Goal: Transaction & Acquisition: Purchase product/service

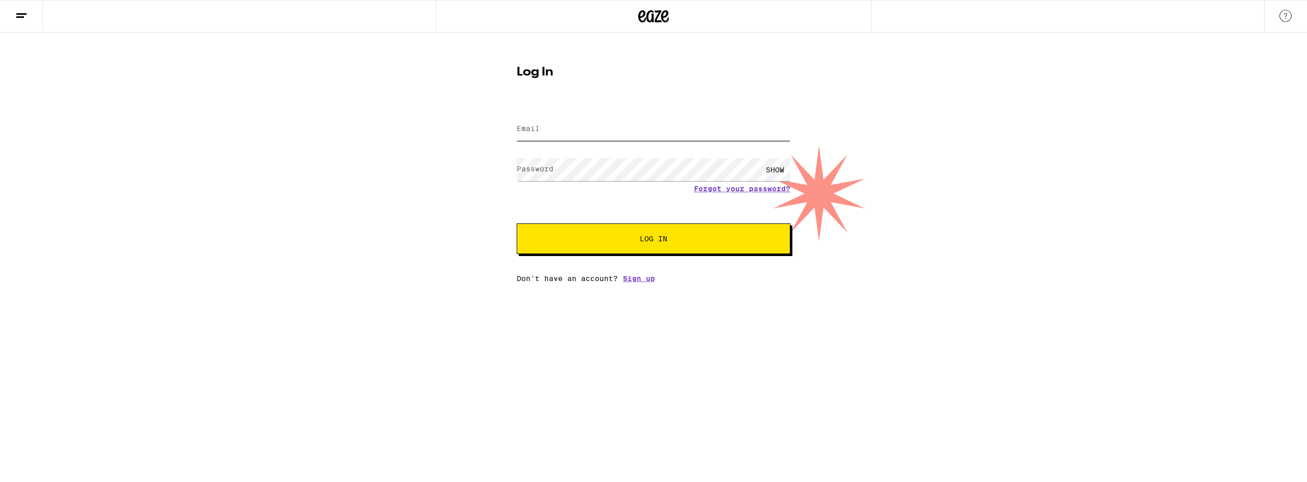
click at [581, 127] on input "Email" at bounding box center [654, 129] width 274 height 23
type input "[PERSON_NAME][EMAIL_ADDRESS][DOMAIN_NAME]"
click at [517, 224] on button "Log In" at bounding box center [654, 239] width 274 height 31
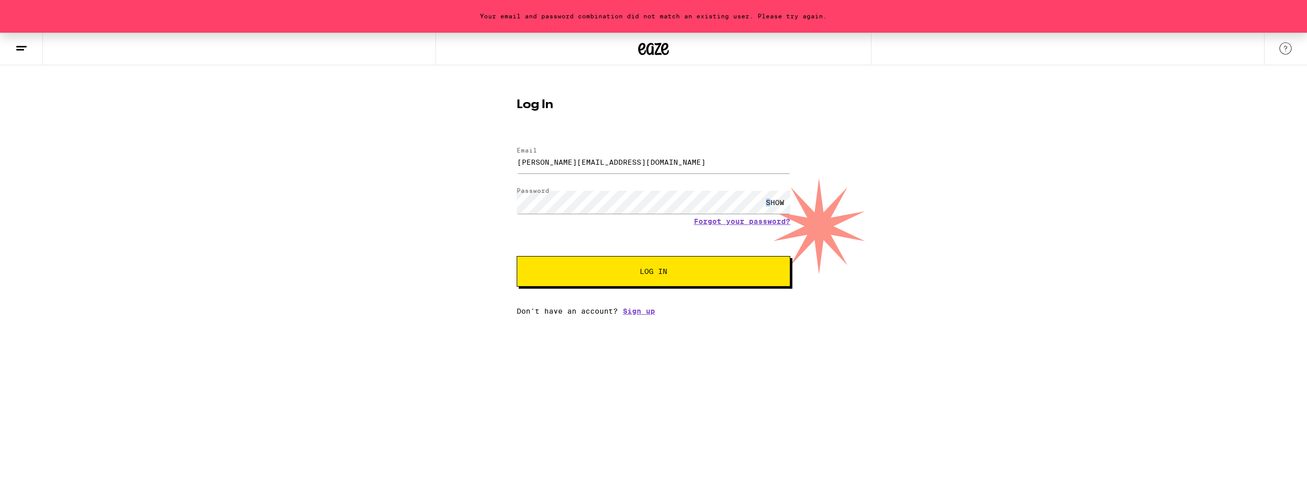
click at [769, 199] on div "SHOW" at bounding box center [775, 202] width 31 height 23
click at [517, 256] on button "Log In" at bounding box center [654, 271] width 274 height 31
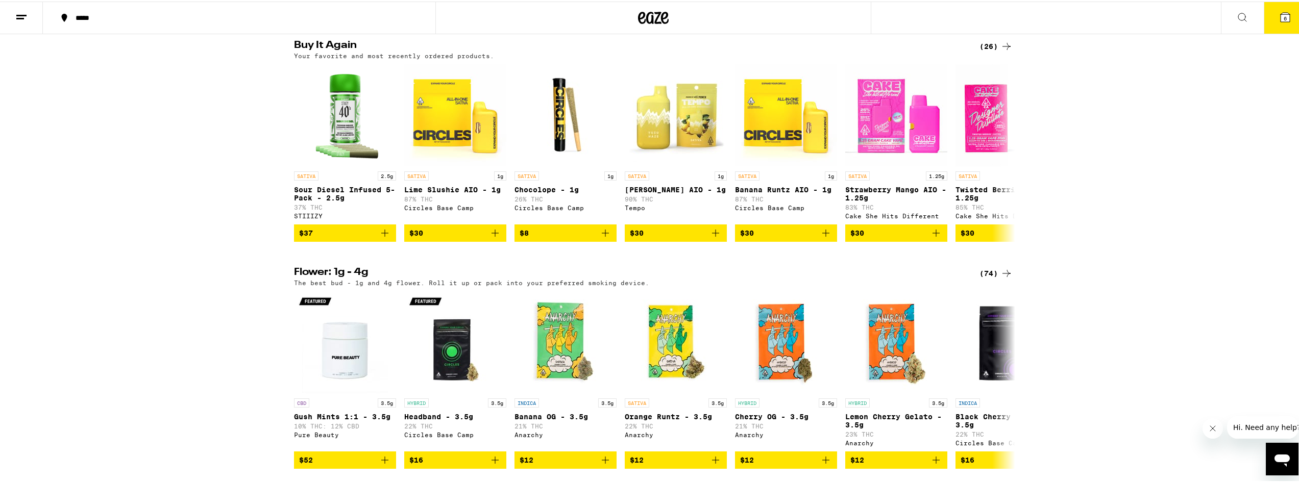
scroll to position [715, 0]
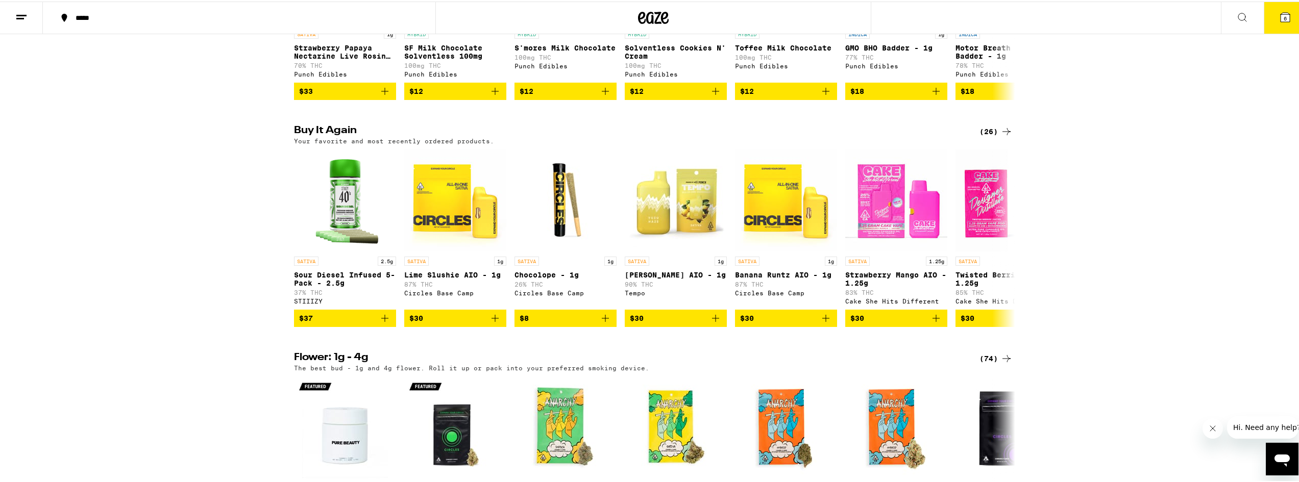
click at [84, 14] on div "*****" at bounding box center [244, 16] width 348 height 7
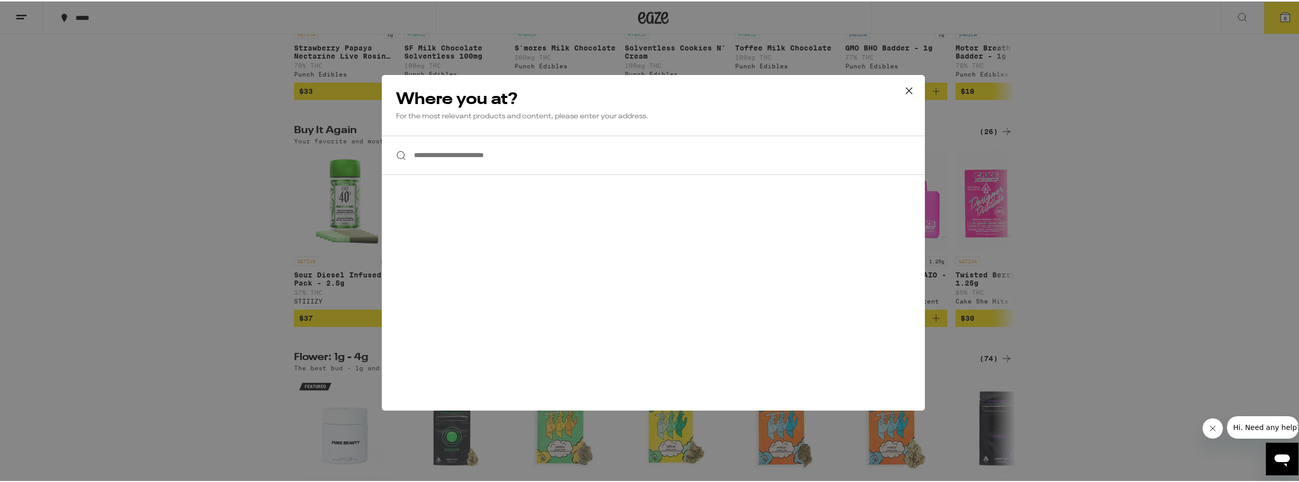
click at [458, 155] on input "**********" at bounding box center [653, 153] width 543 height 39
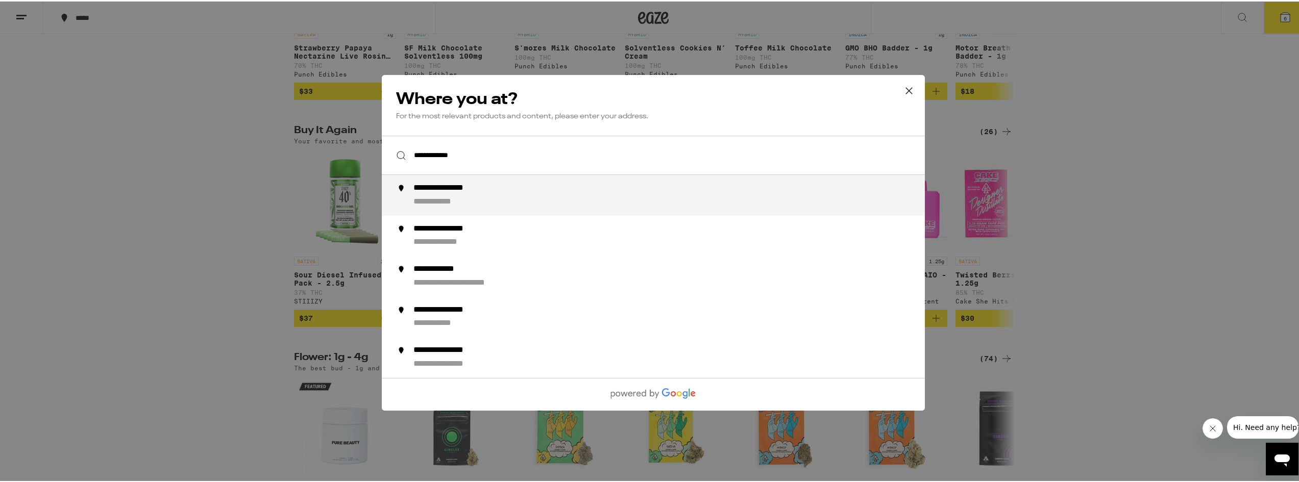
click at [462, 191] on div "**********" at bounding box center [456, 187] width 84 height 11
type input "**********"
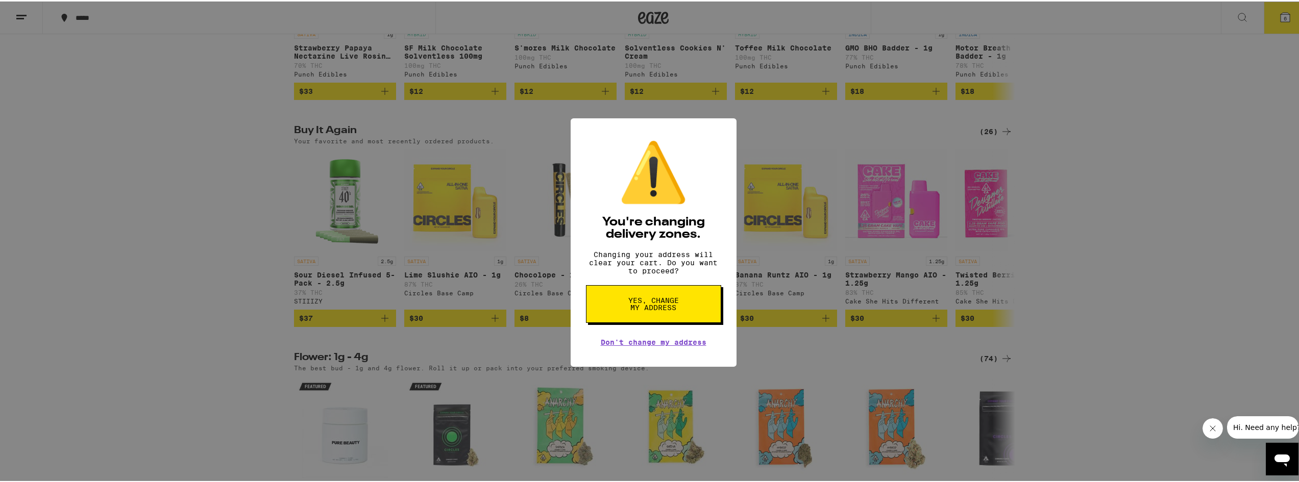
click at [676, 305] on button "Yes, change my address" at bounding box center [653, 303] width 135 height 38
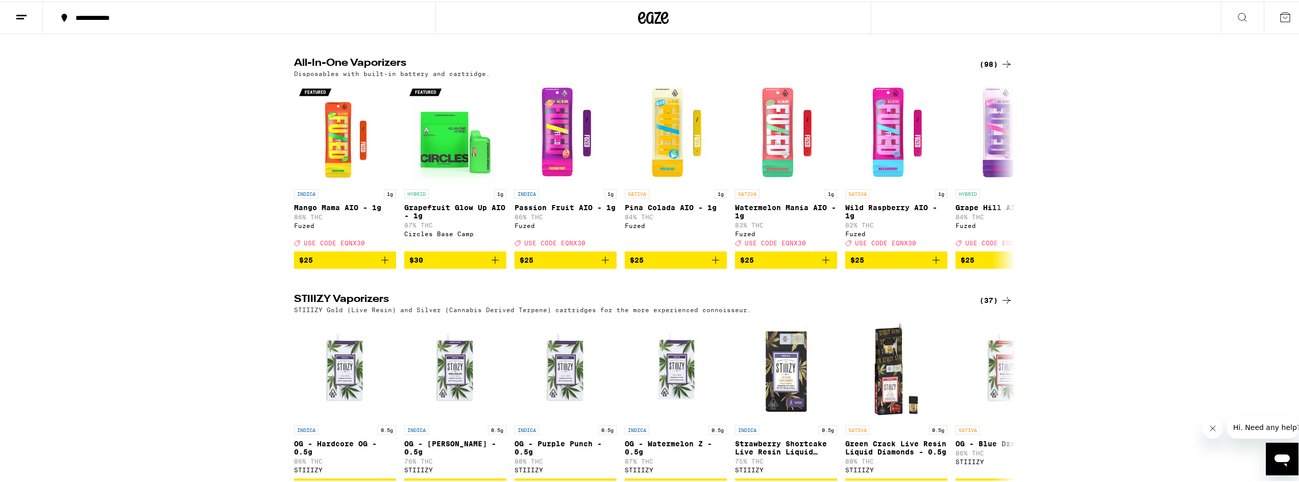
scroll to position [1940, 0]
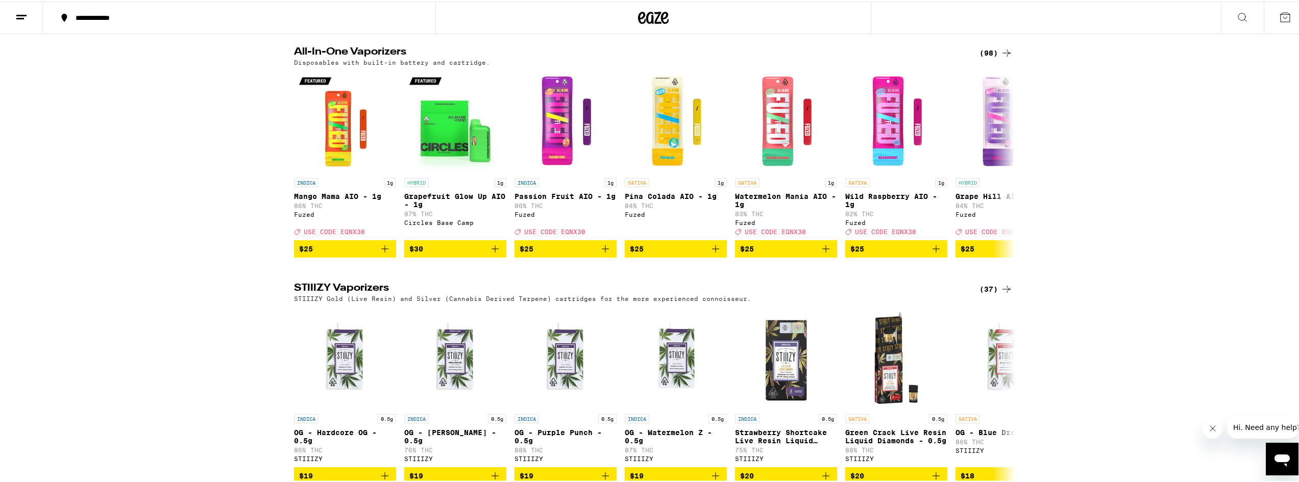
click at [995, 58] on div "(98)" at bounding box center [996, 51] width 33 height 12
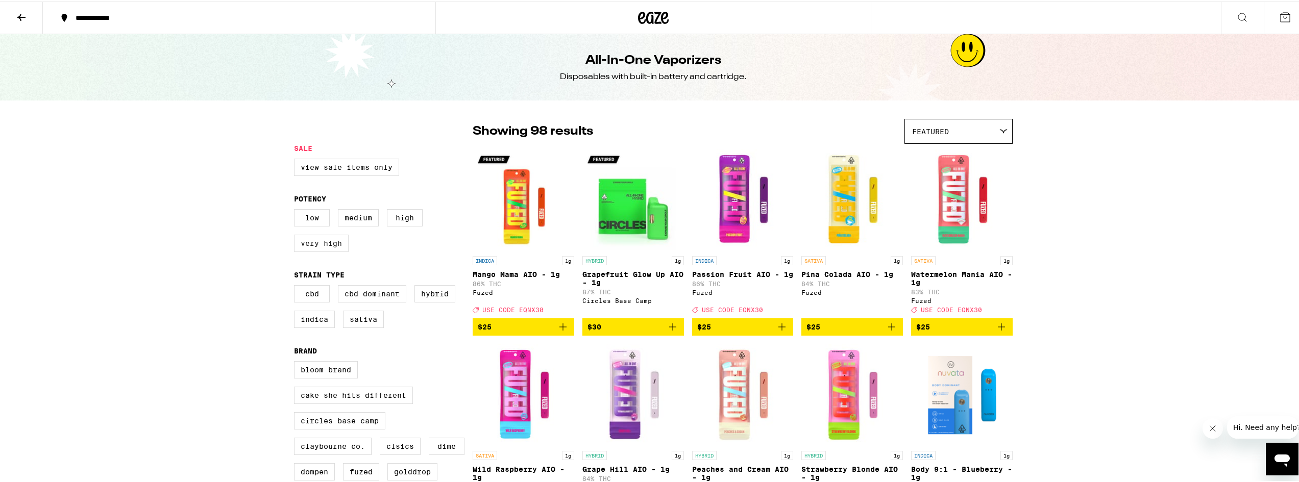
click at [324, 246] on label "Very High" at bounding box center [321, 241] width 55 height 17
click at [297, 210] on input "Very High" at bounding box center [296, 209] width 1 height 1
checkbox input "true"
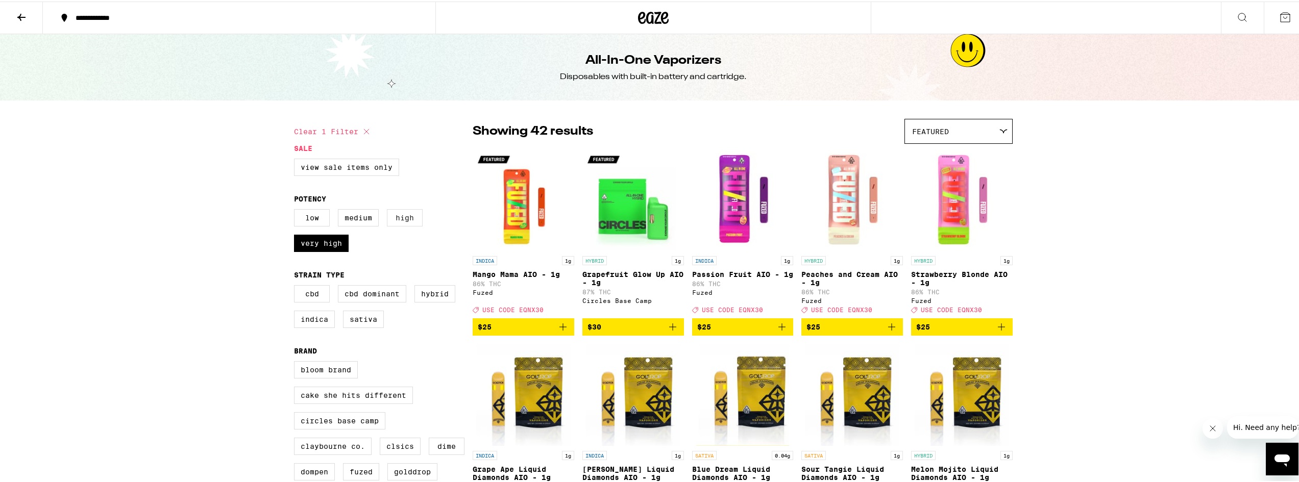
click at [394, 220] on label "High" at bounding box center [405, 216] width 36 height 17
click at [297, 210] on input "High" at bounding box center [296, 209] width 1 height 1
checkbox input "true"
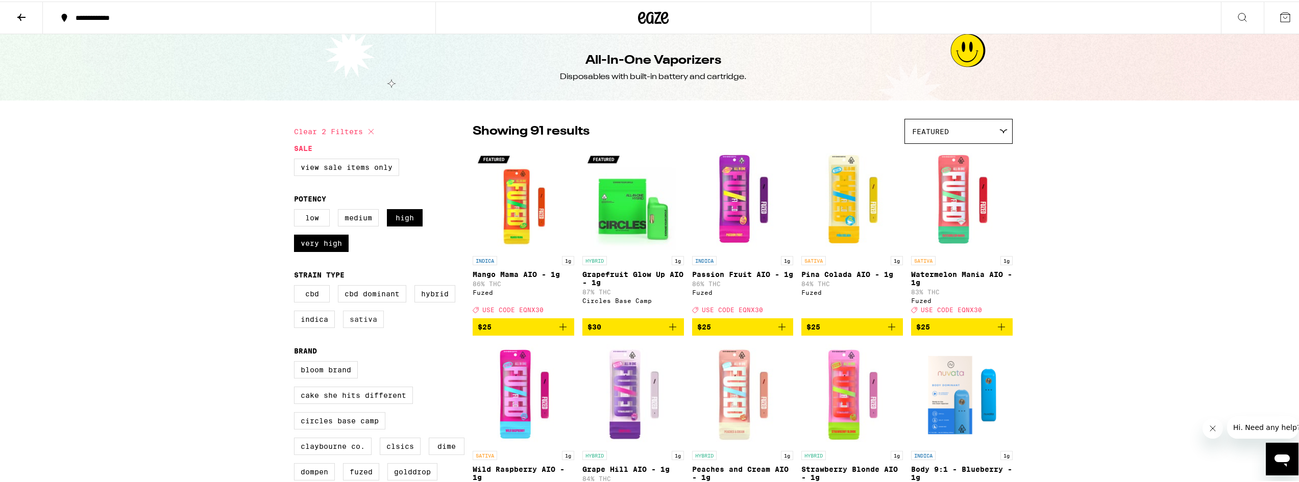
click at [367, 327] on label "Sativa" at bounding box center [363, 317] width 41 height 17
click at [297, 286] on input "Sativa" at bounding box center [296, 285] width 1 height 1
checkbox input "true"
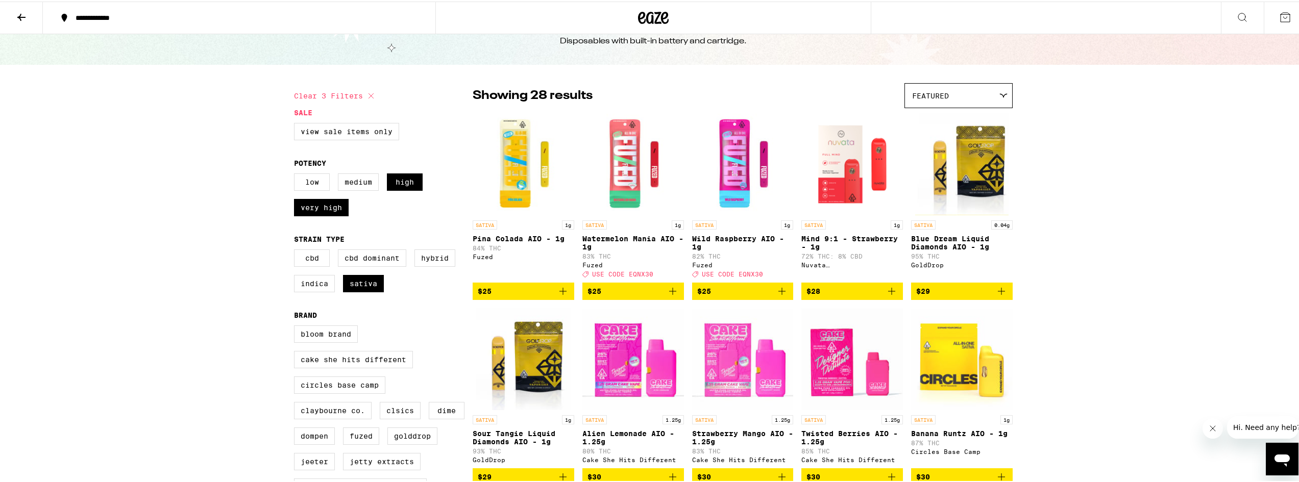
scroll to position [51, 0]
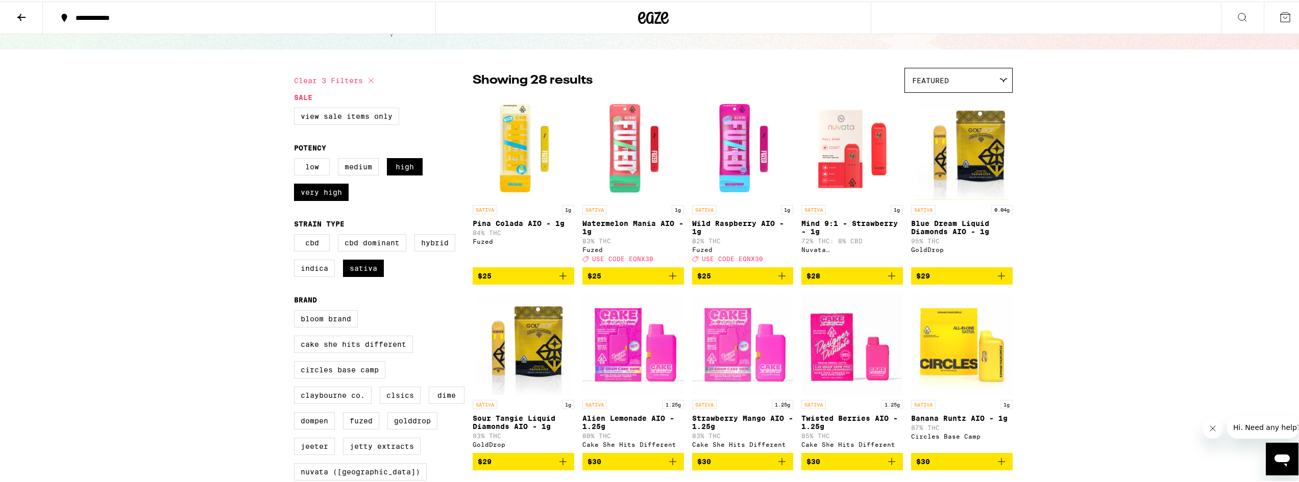
click at [888, 281] on icon "Add to bag" at bounding box center [892, 275] width 12 height 12
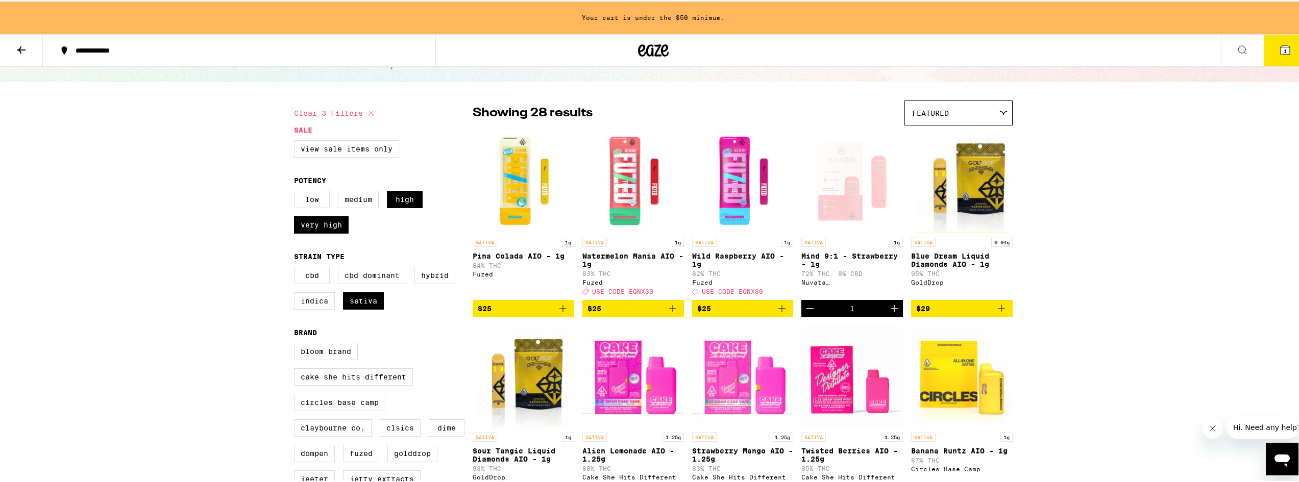
scroll to position [84, 0]
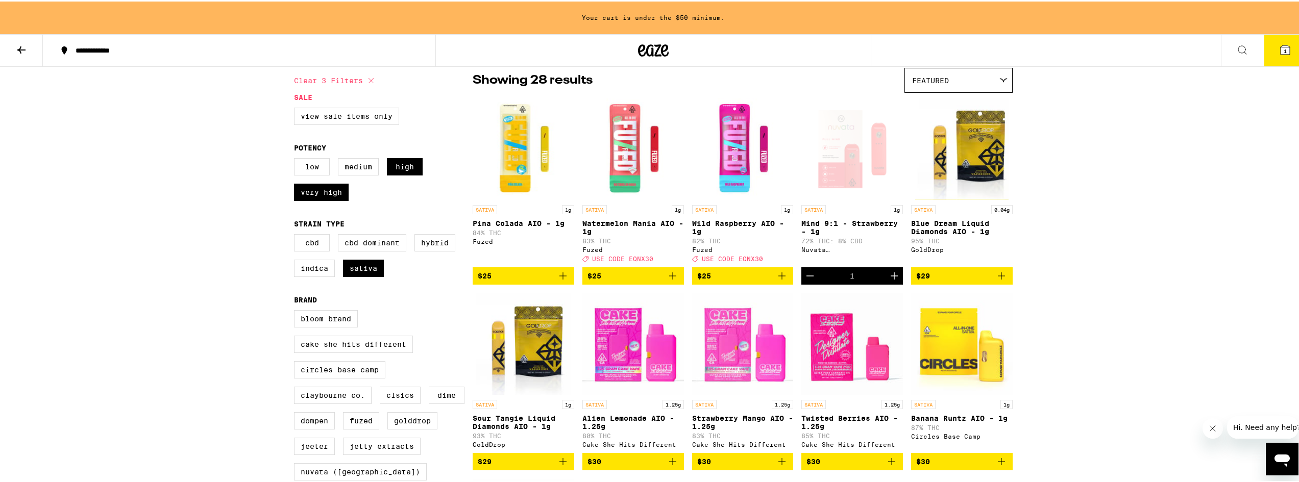
click at [779, 278] on icon "Add to bag" at bounding box center [782, 275] width 12 height 12
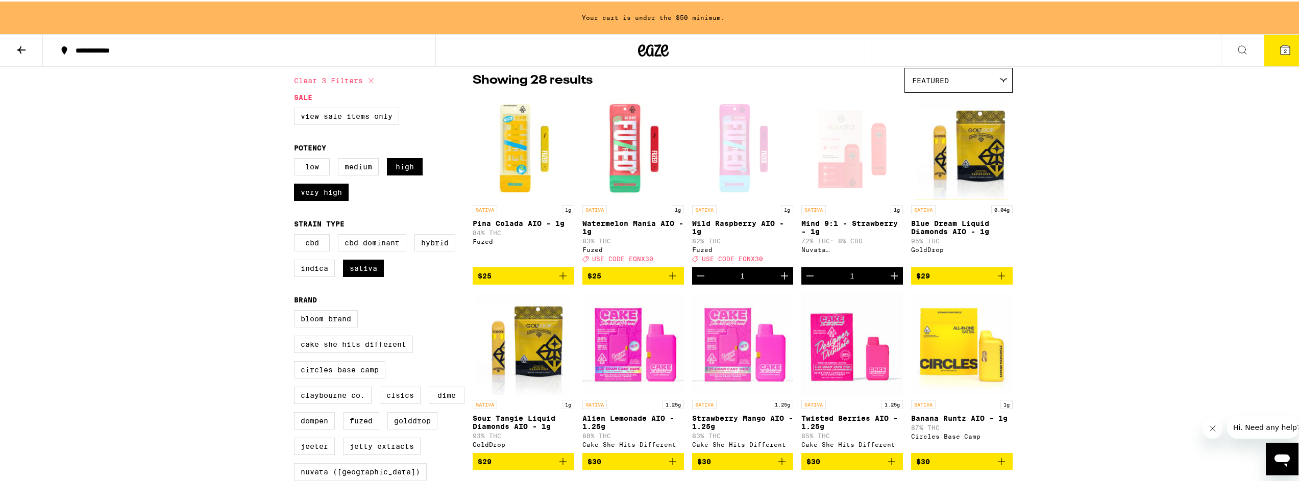
scroll to position [51, 0]
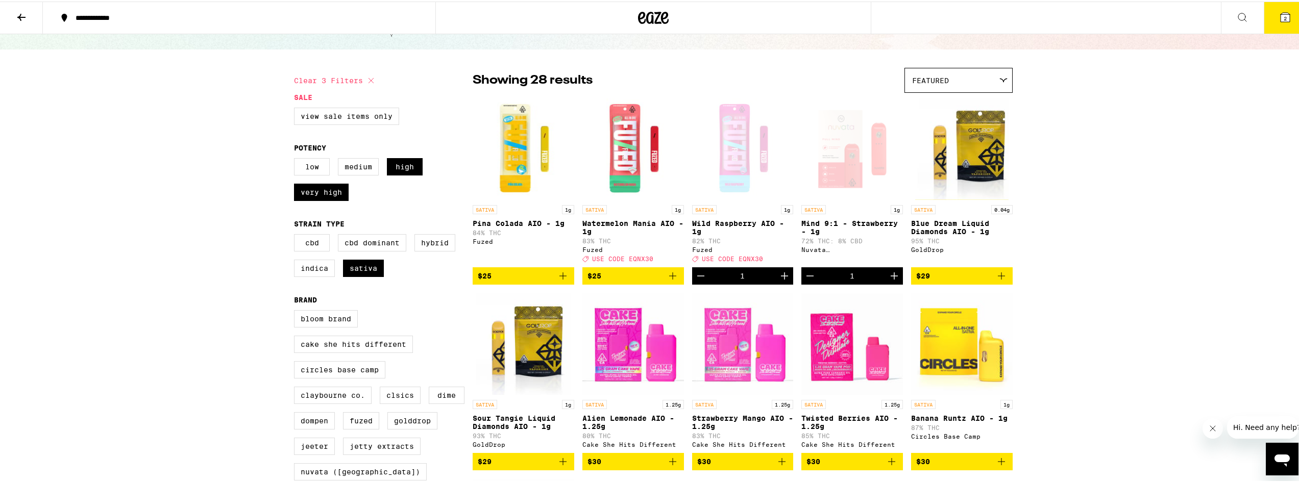
click at [671, 281] on icon "Add to bag" at bounding box center [673, 275] width 12 height 12
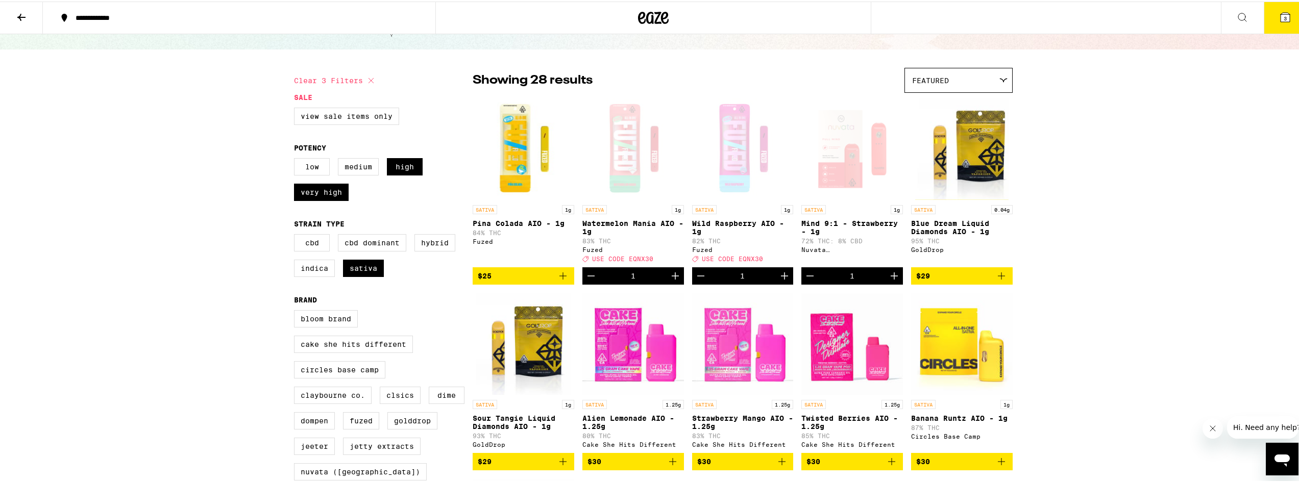
click at [672, 278] on icon "Increment" at bounding box center [675, 274] width 7 height 7
click at [589, 281] on icon "Decrement" at bounding box center [591, 275] width 12 height 12
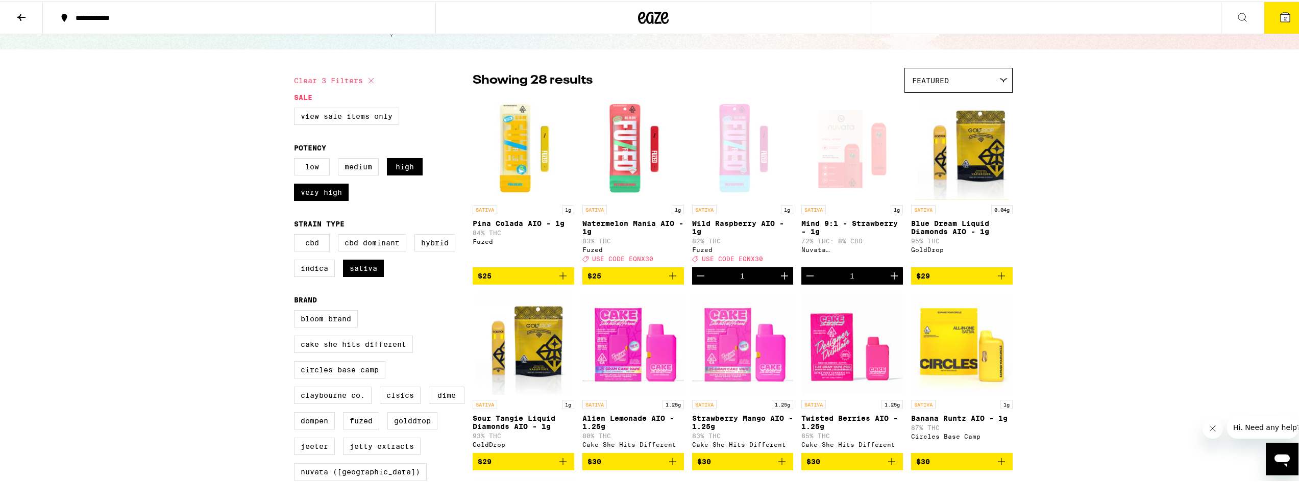
click at [695, 281] on icon "Decrement" at bounding box center [701, 275] width 12 height 12
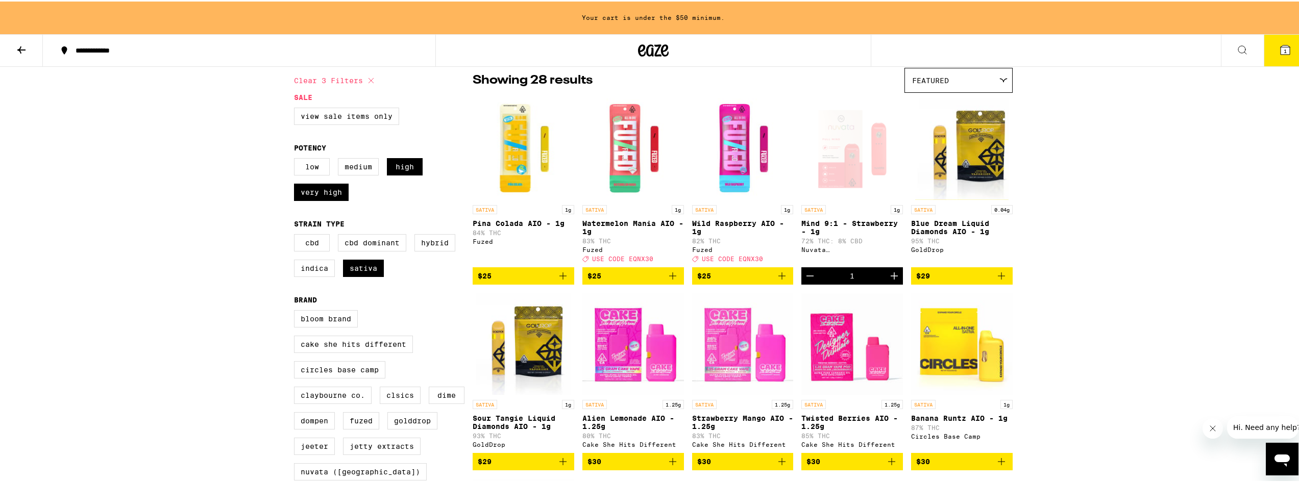
click at [805, 281] on icon "Decrement" at bounding box center [810, 275] width 12 height 12
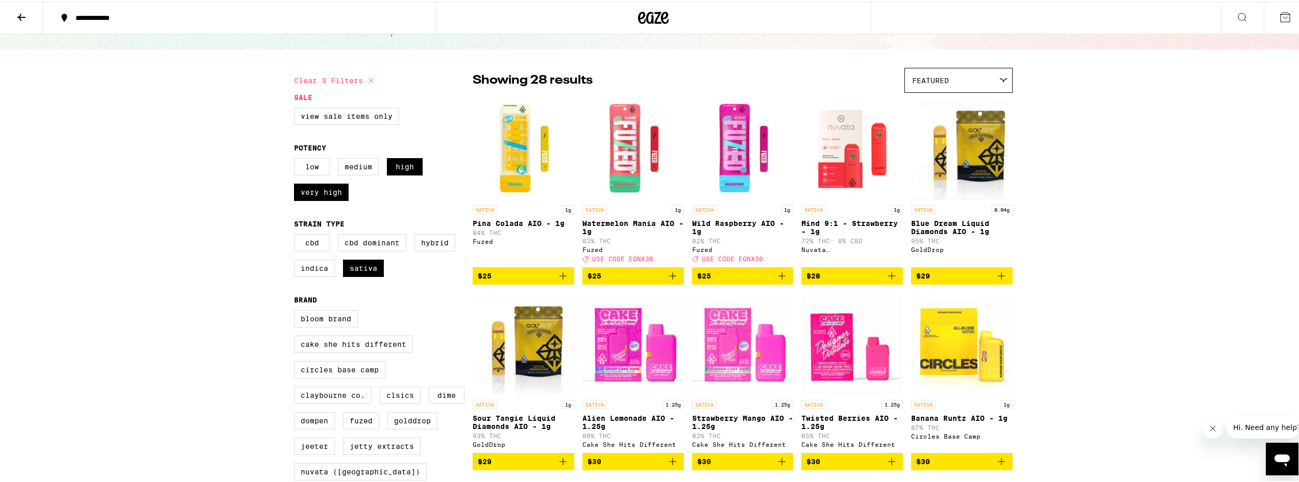
click at [999, 279] on icon "Add to bag" at bounding box center [1001, 275] width 12 height 12
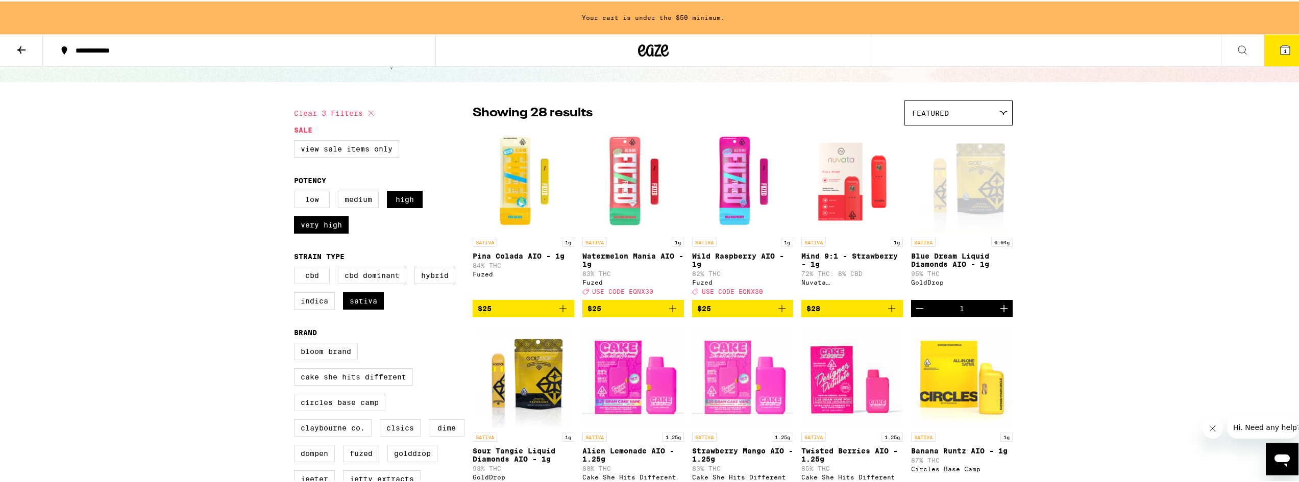
scroll to position [84, 0]
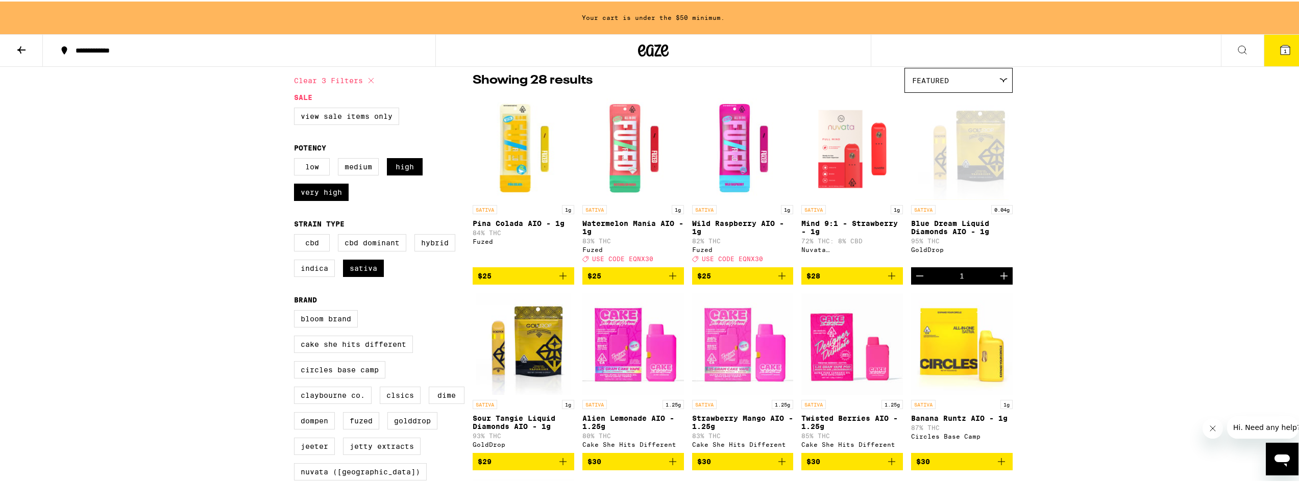
click at [561, 281] on icon "Add to bag" at bounding box center [563, 275] width 12 height 12
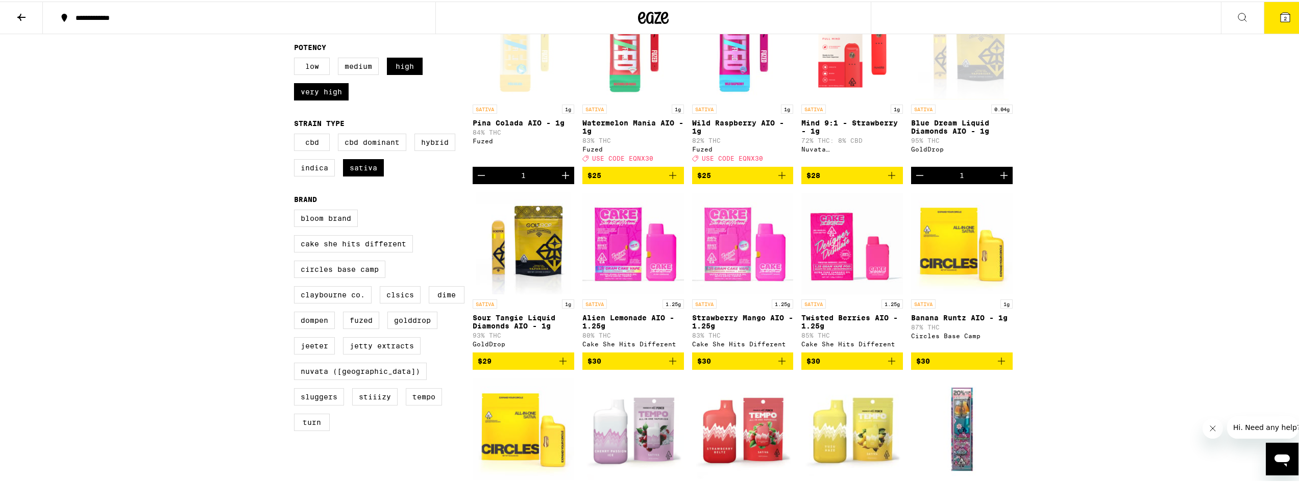
scroll to position [204, 0]
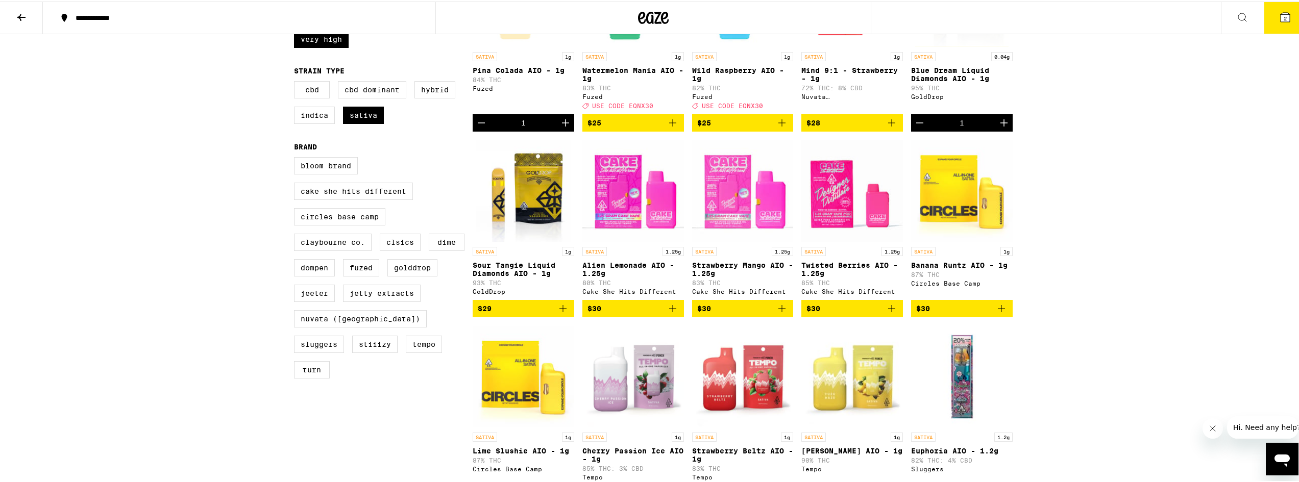
click at [561, 313] on icon "Add to bag" at bounding box center [563, 307] width 12 height 12
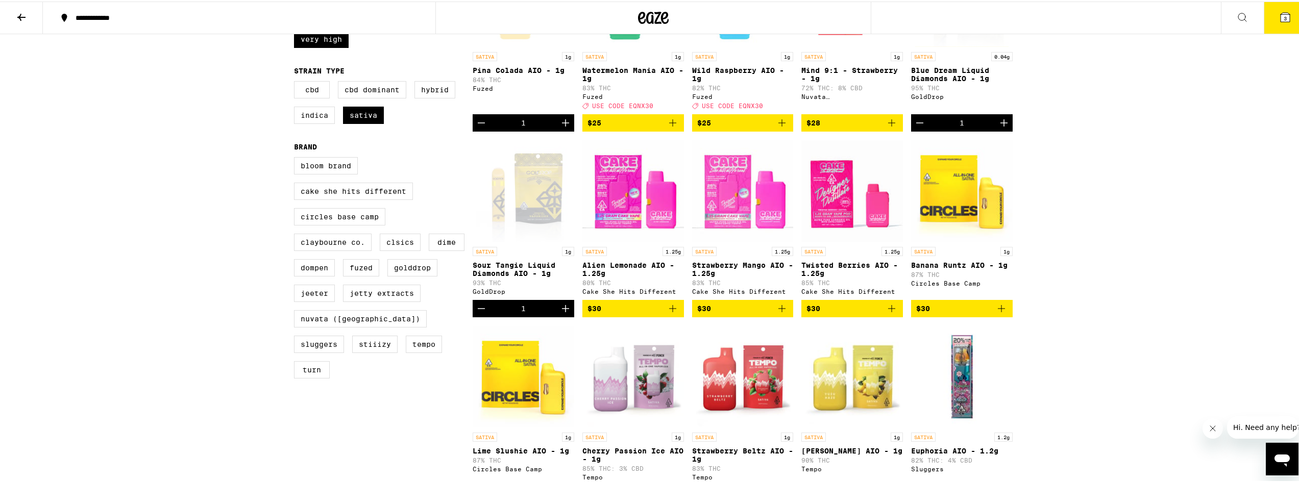
click at [999, 313] on icon "Add to bag" at bounding box center [1001, 307] width 12 height 12
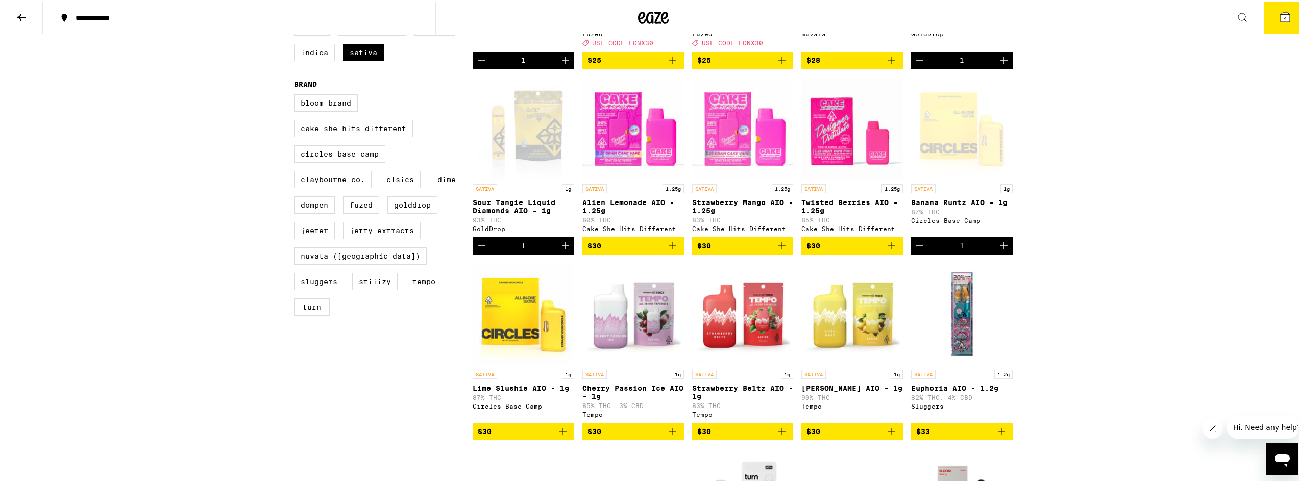
scroll to position [408, 0]
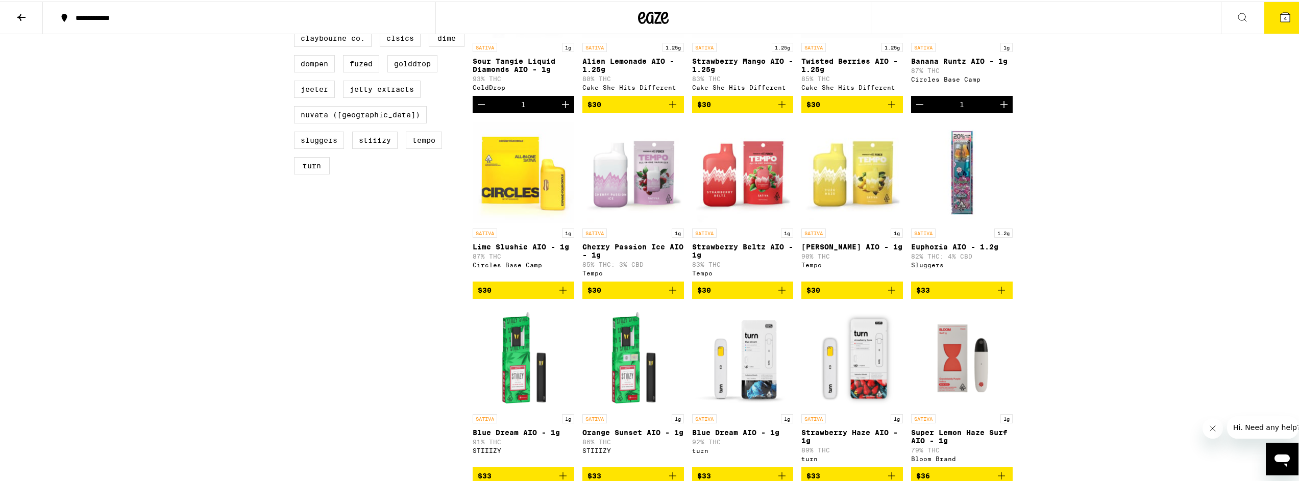
click at [887, 295] on icon "Add to bag" at bounding box center [892, 289] width 12 height 12
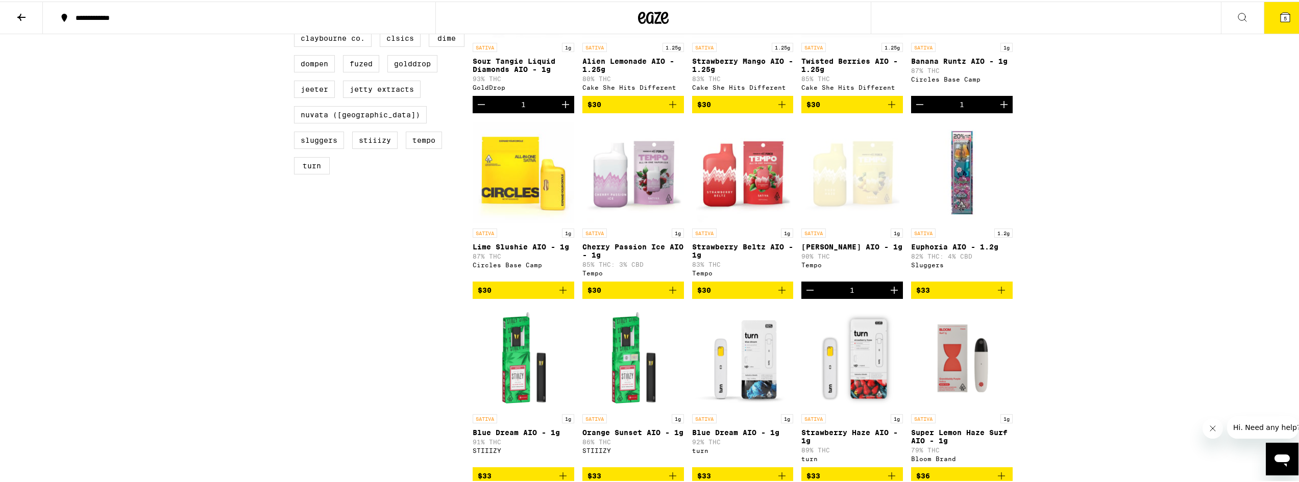
click at [667, 295] on icon "Add to bag" at bounding box center [673, 289] width 12 height 12
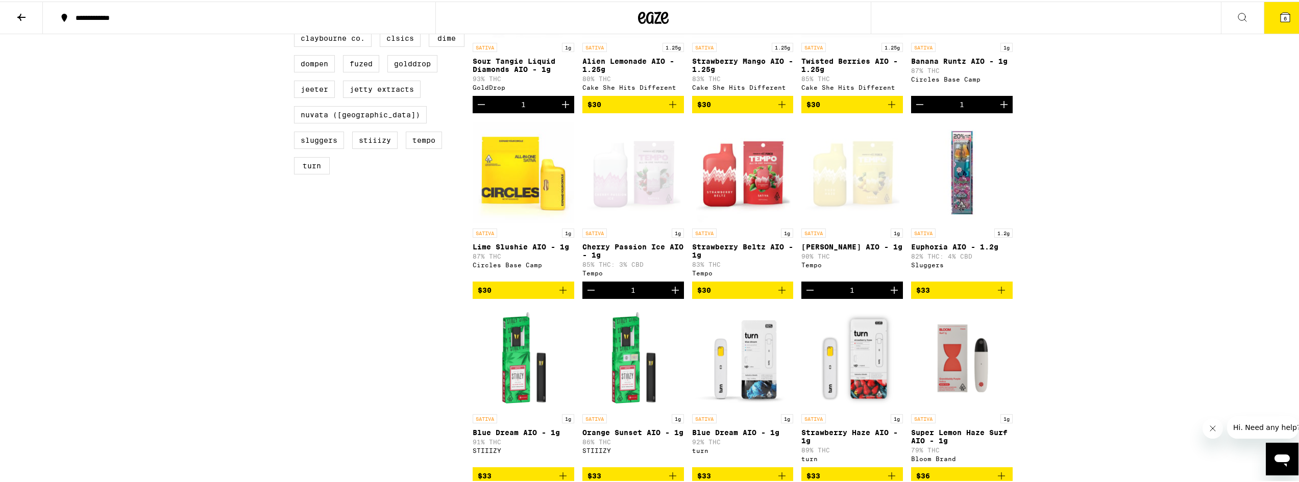
click at [557, 295] on icon "Add to bag" at bounding box center [563, 289] width 12 height 12
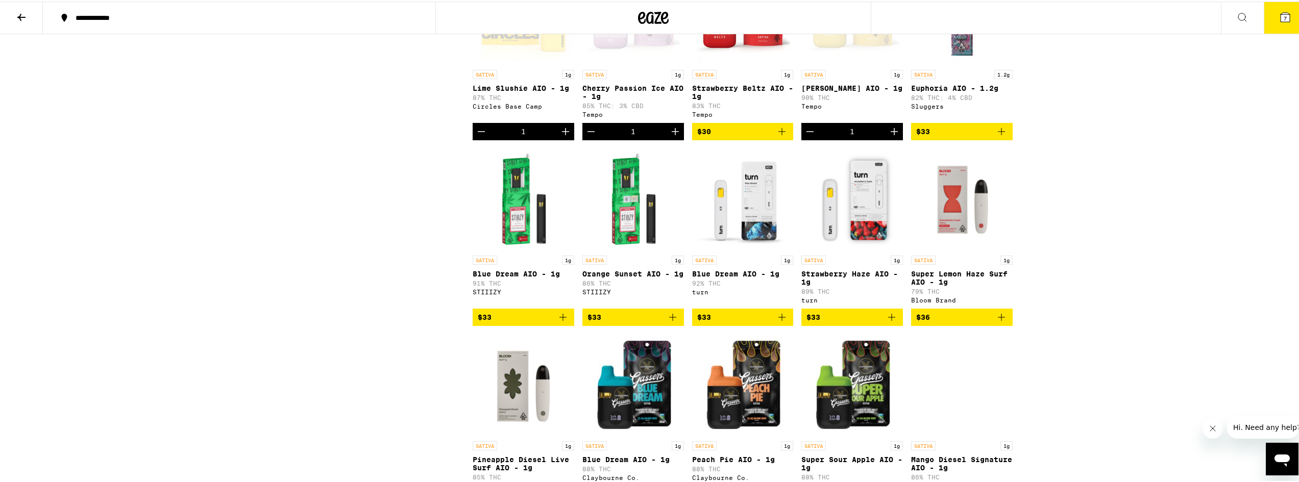
scroll to position [664, 0]
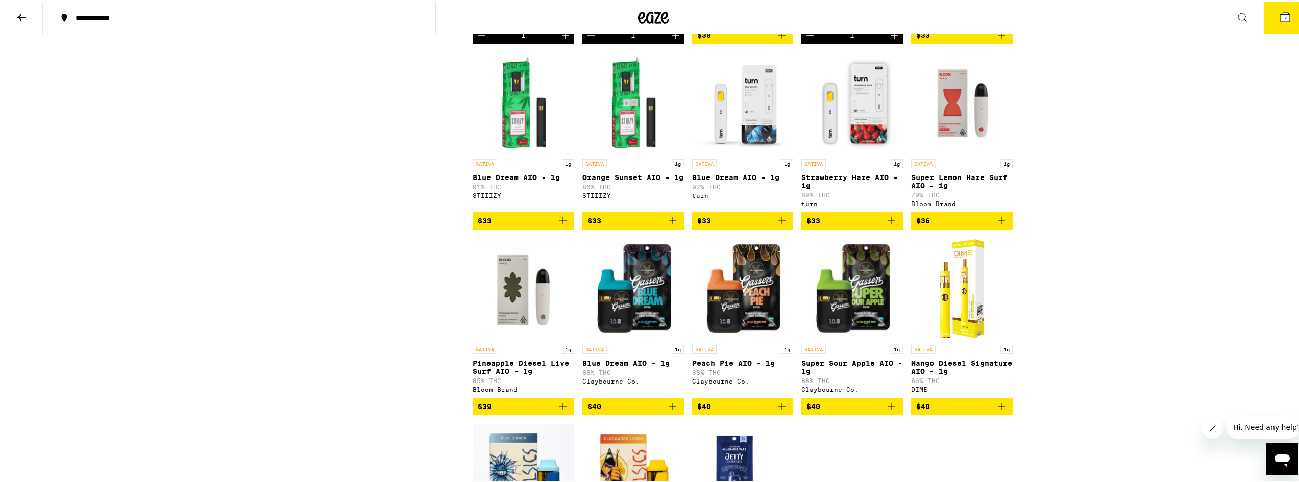
click at [667, 411] on icon "Add to bag" at bounding box center [673, 405] width 12 height 12
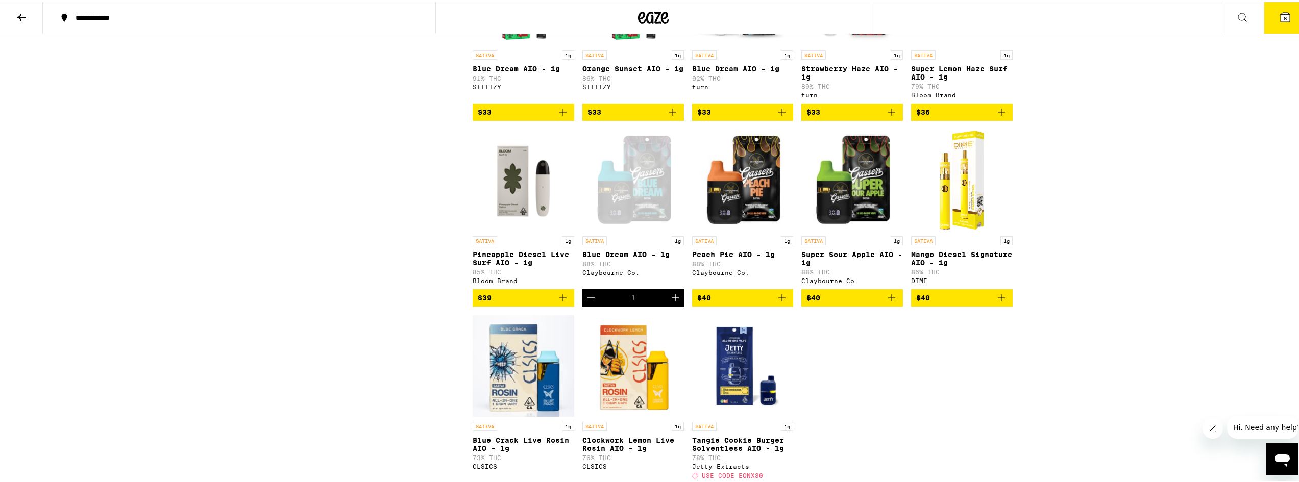
scroll to position [868, 0]
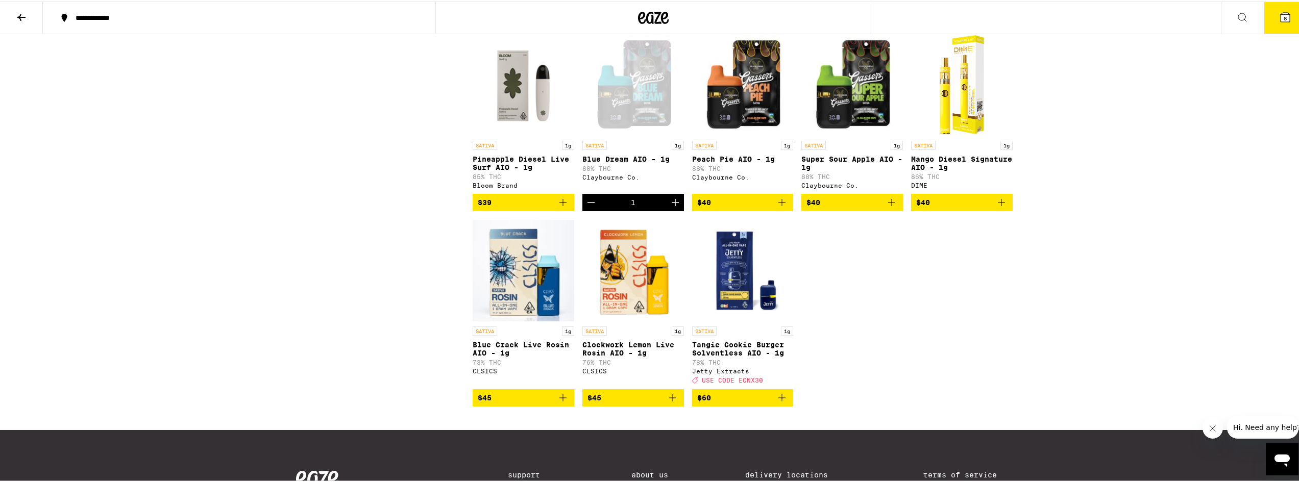
click at [586, 207] on icon "Decrement" at bounding box center [591, 201] width 12 height 12
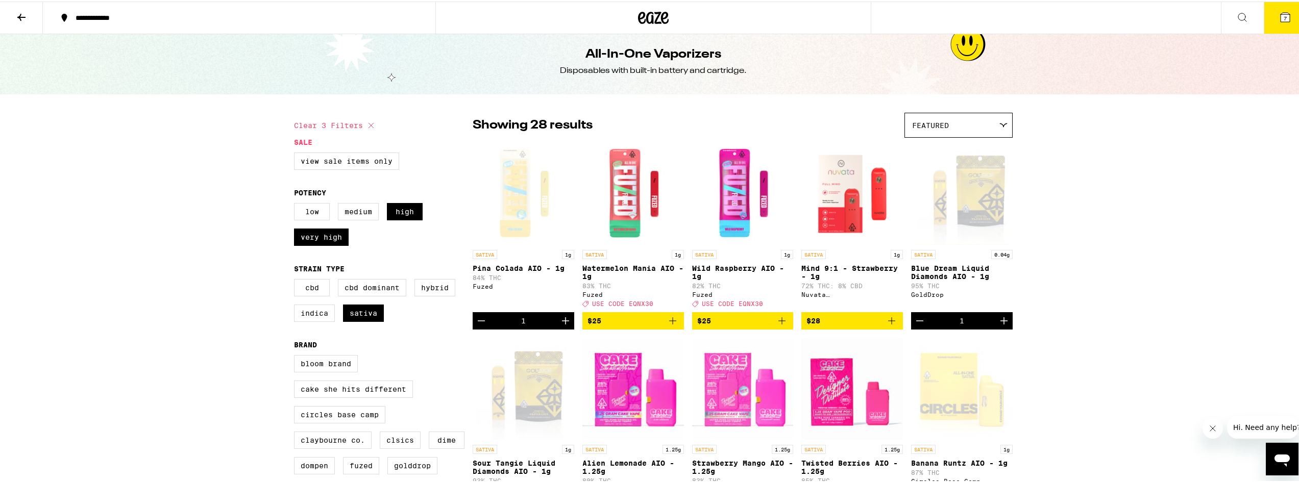
scroll to position [0, 0]
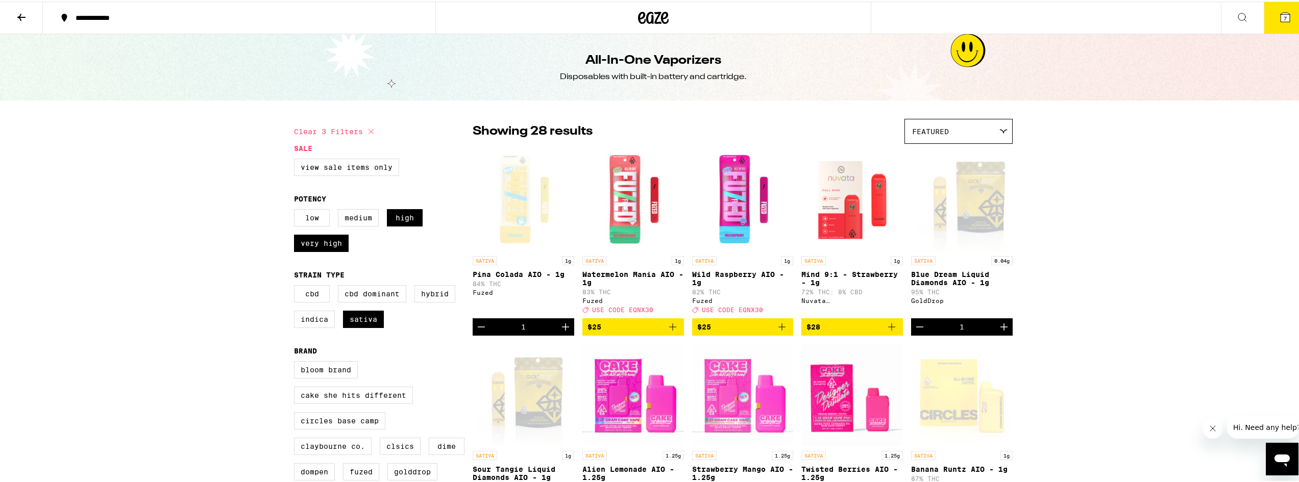
click at [20, 19] on icon at bounding box center [21, 15] width 8 height 7
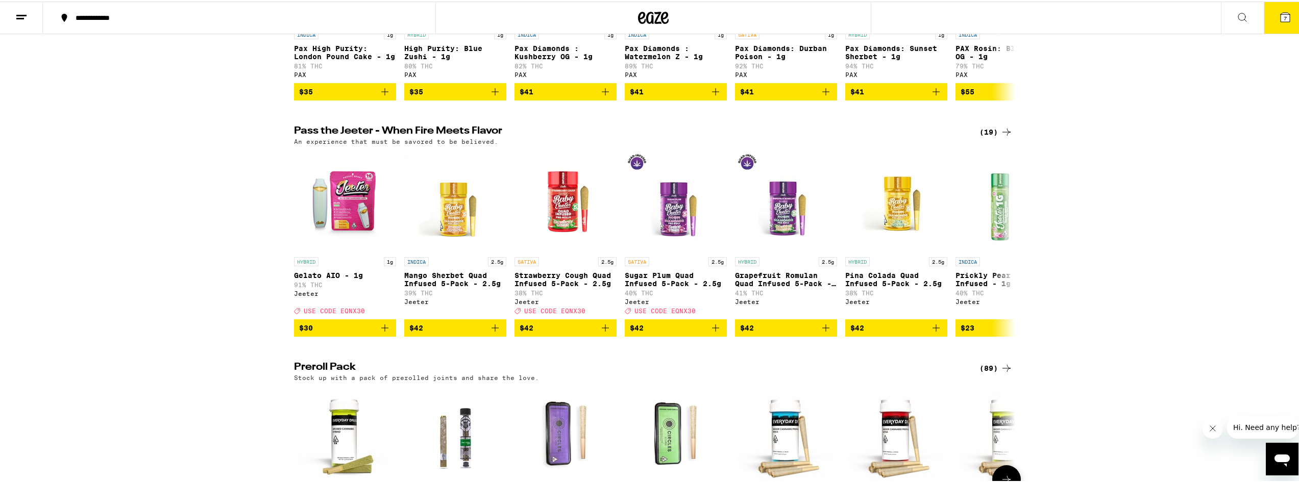
scroll to position [2706, 0]
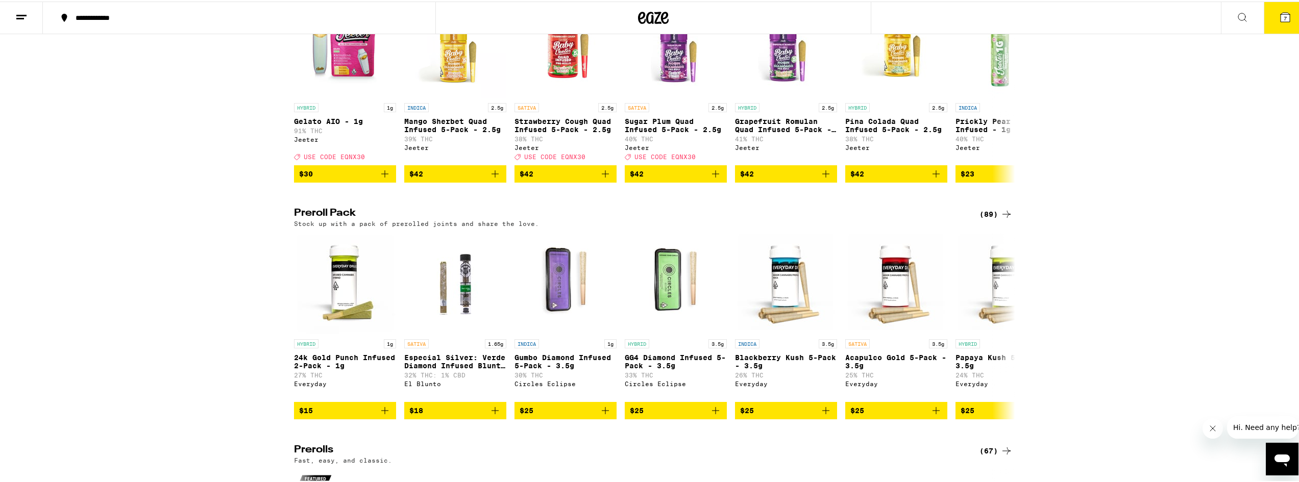
click at [982, 219] on div "(89)" at bounding box center [996, 213] width 33 height 12
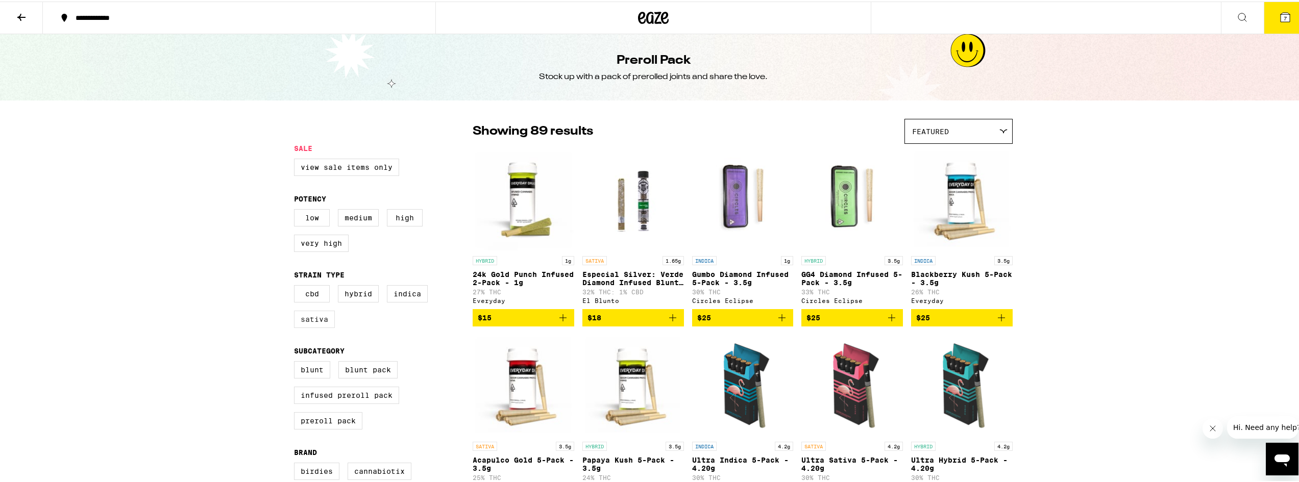
click at [322, 325] on label "Sativa" at bounding box center [314, 317] width 41 height 17
click at [297, 286] on input "Sativa" at bounding box center [296, 285] width 1 height 1
checkbox input "true"
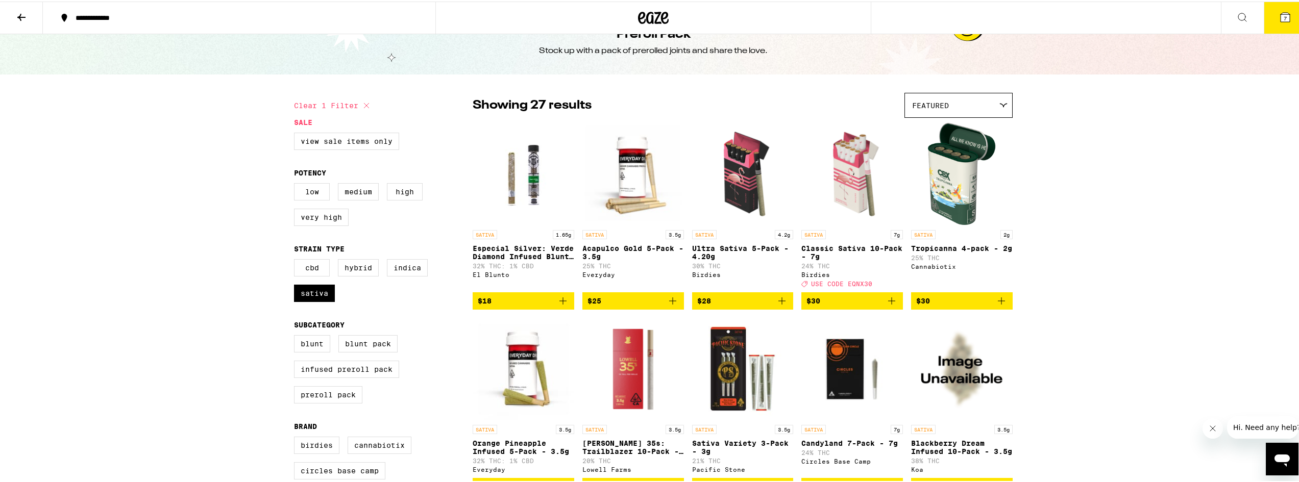
scroll to position [51, 0]
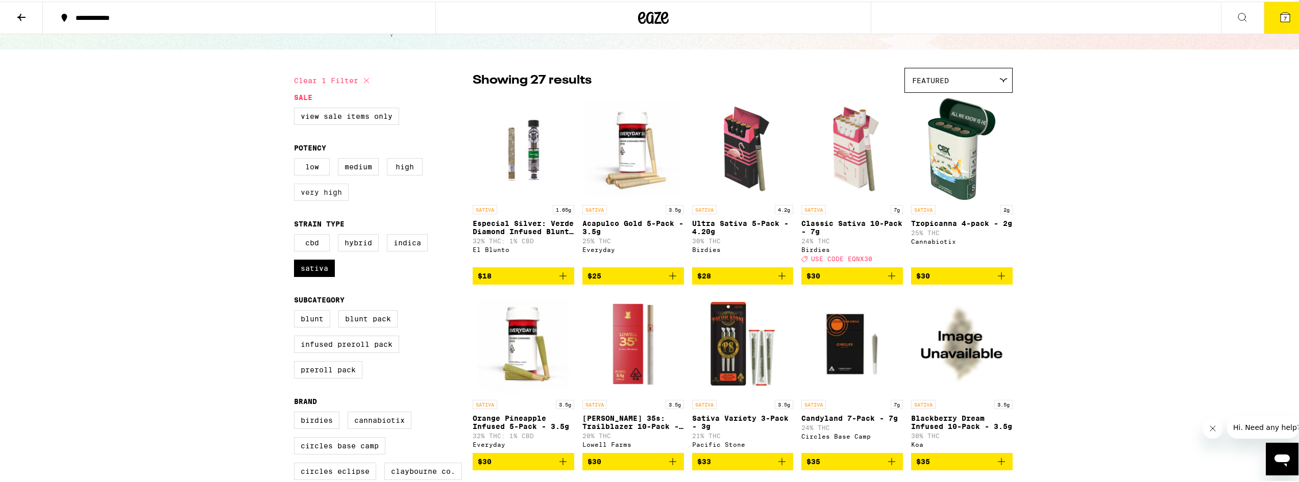
click at [330, 199] on label "Very High" at bounding box center [321, 190] width 55 height 17
click at [297, 159] on input "Very High" at bounding box center [296, 158] width 1 height 1
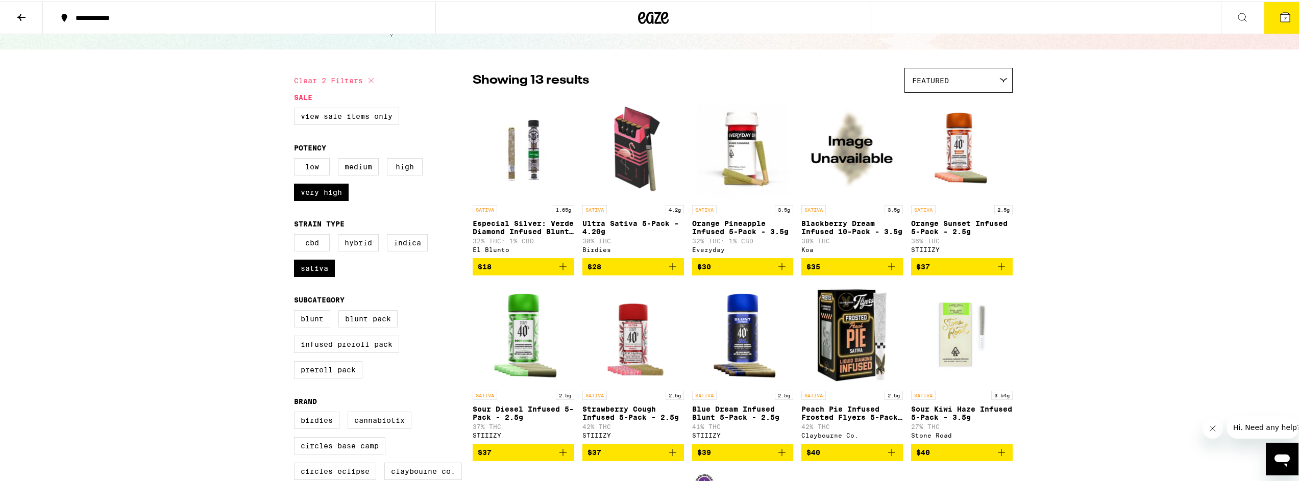
click at [777, 271] on icon "Add to bag" at bounding box center [782, 265] width 12 height 12
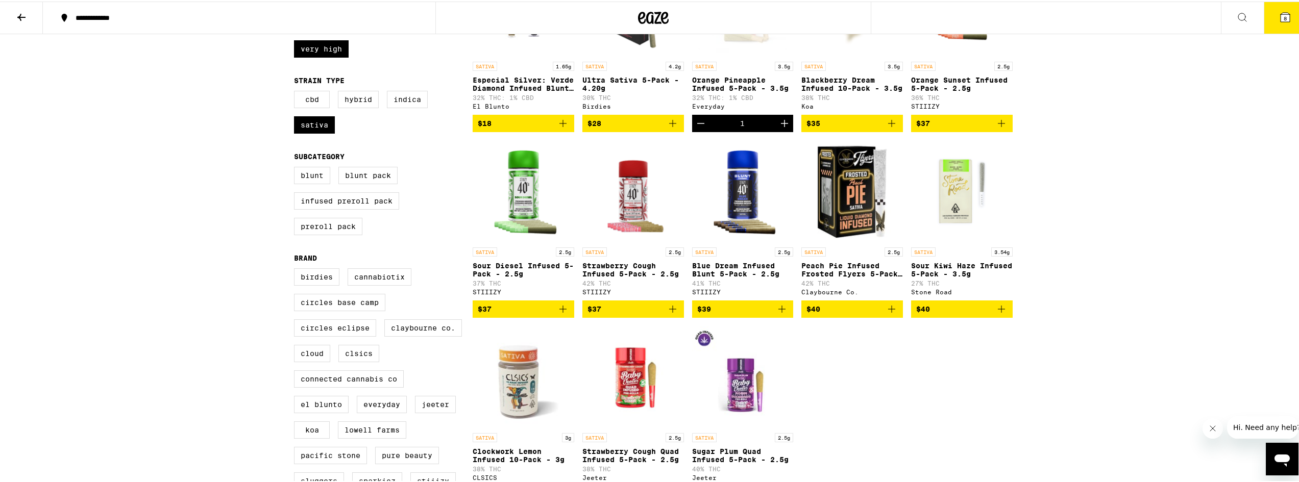
scroll to position [204, 0]
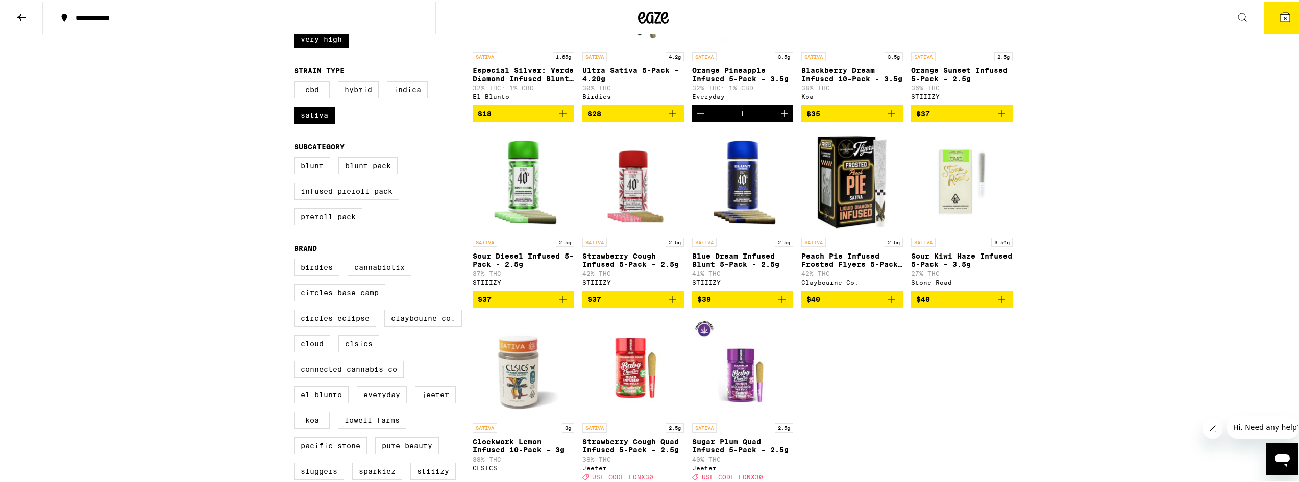
click at [669, 304] on icon "Add to bag" at bounding box center [673, 298] width 12 height 12
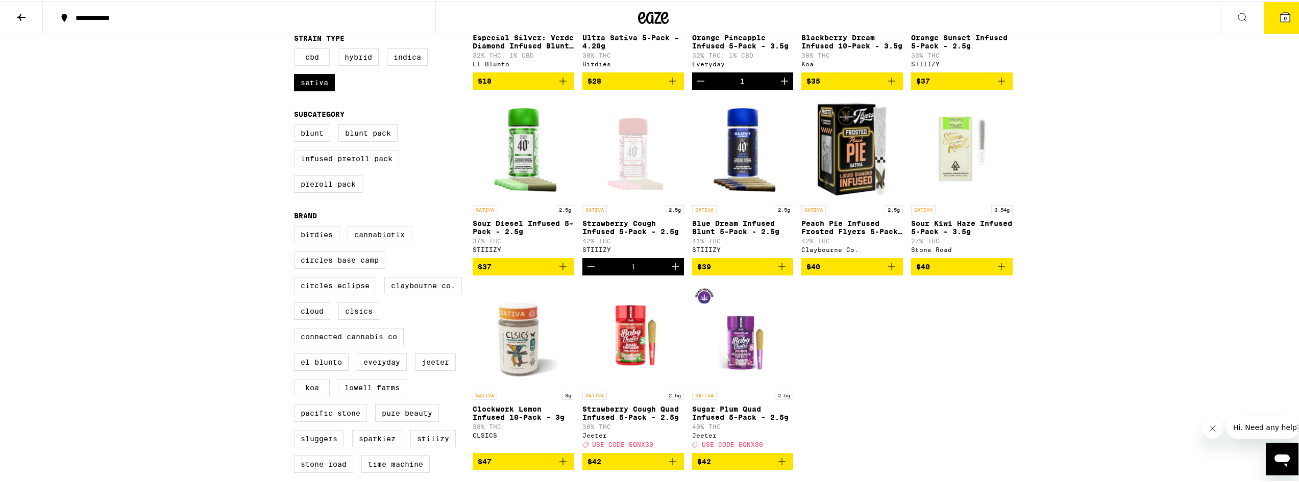
scroll to position [306, 0]
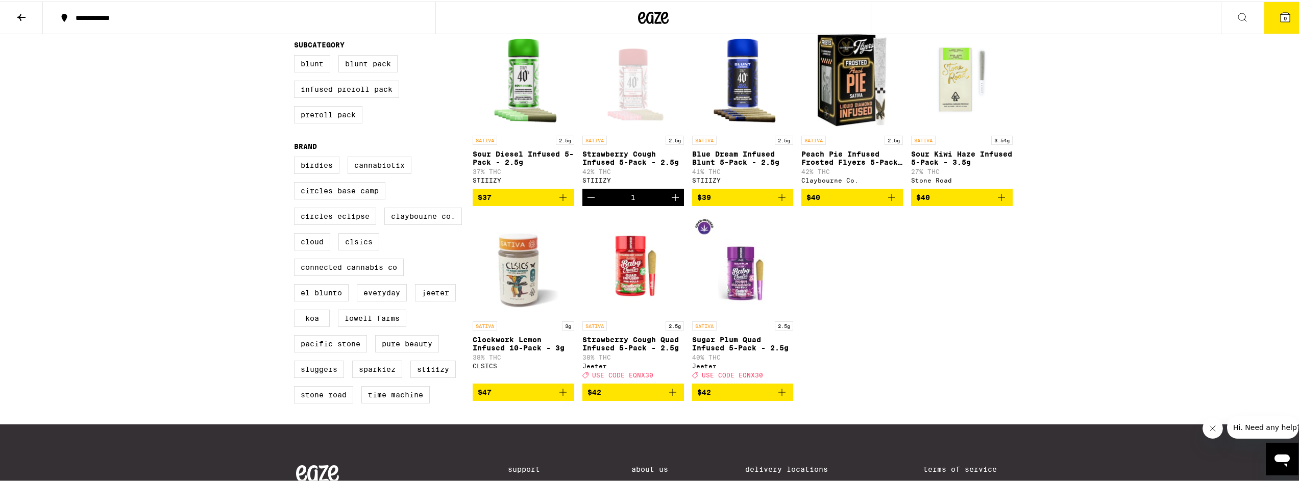
click at [779, 395] on icon "Add to bag" at bounding box center [782, 390] width 7 height 7
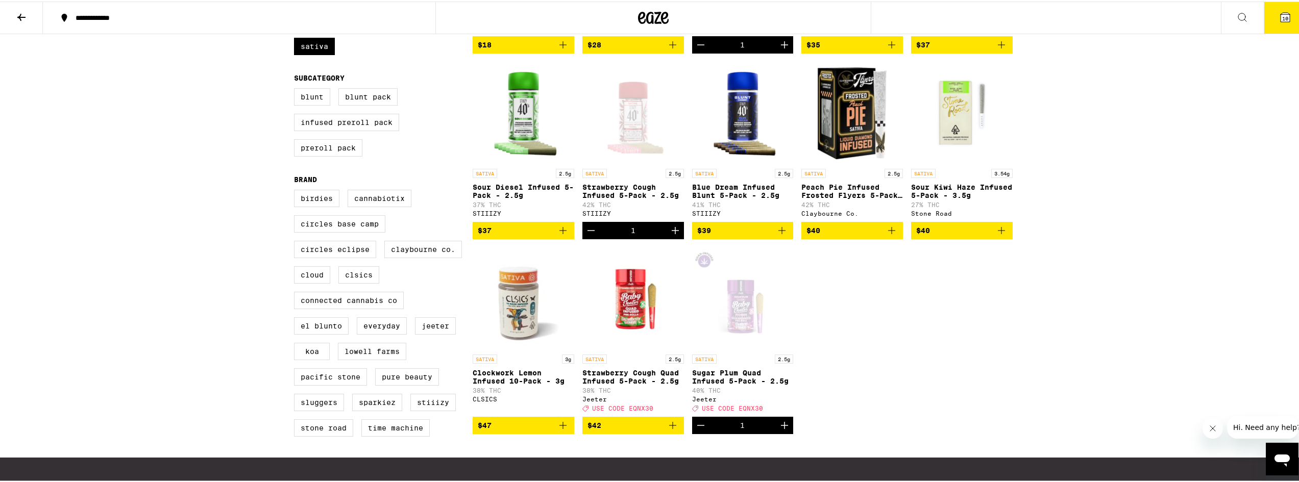
scroll to position [255, 0]
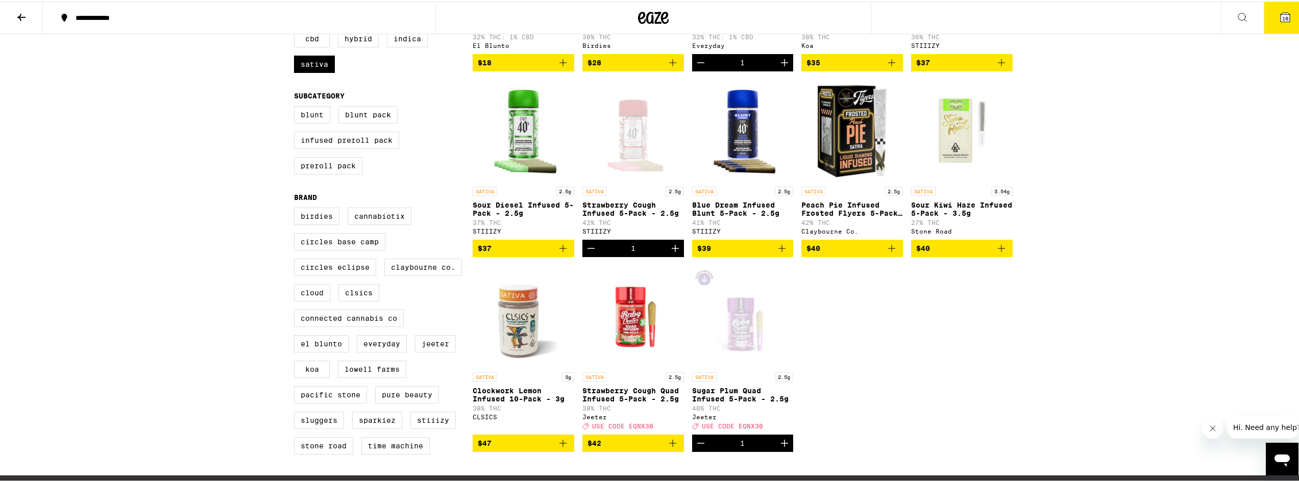
click at [780, 253] on icon "Add to bag" at bounding box center [782, 247] width 12 height 12
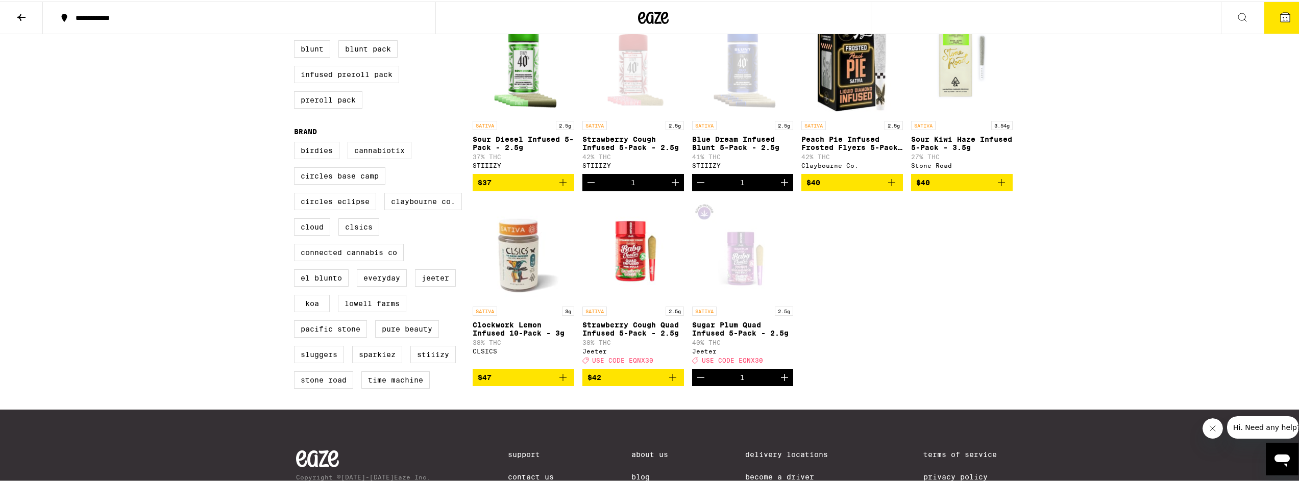
scroll to position [408, 0]
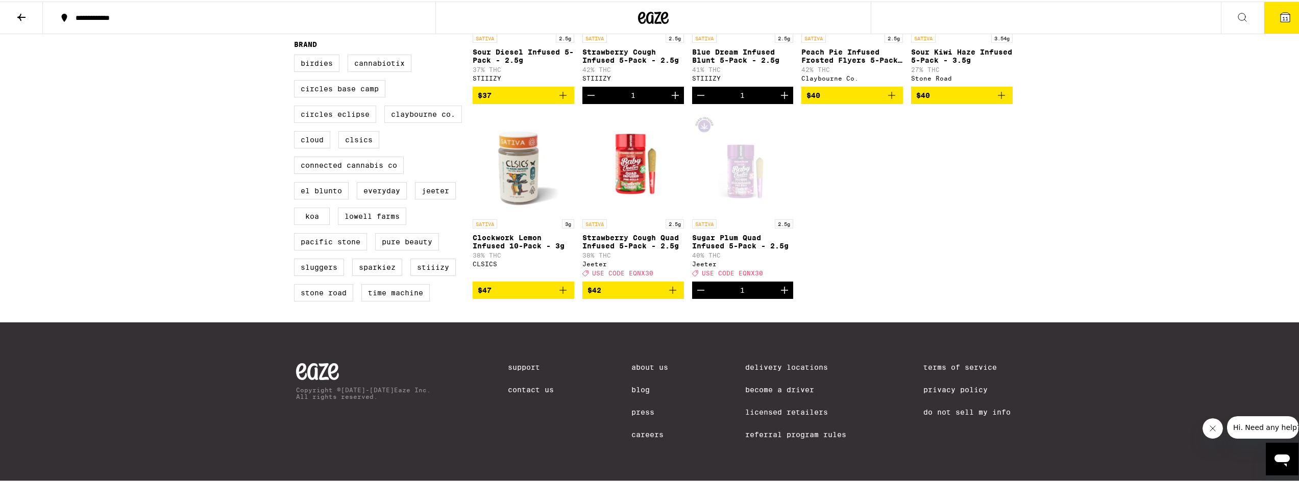
checkbox input "false"
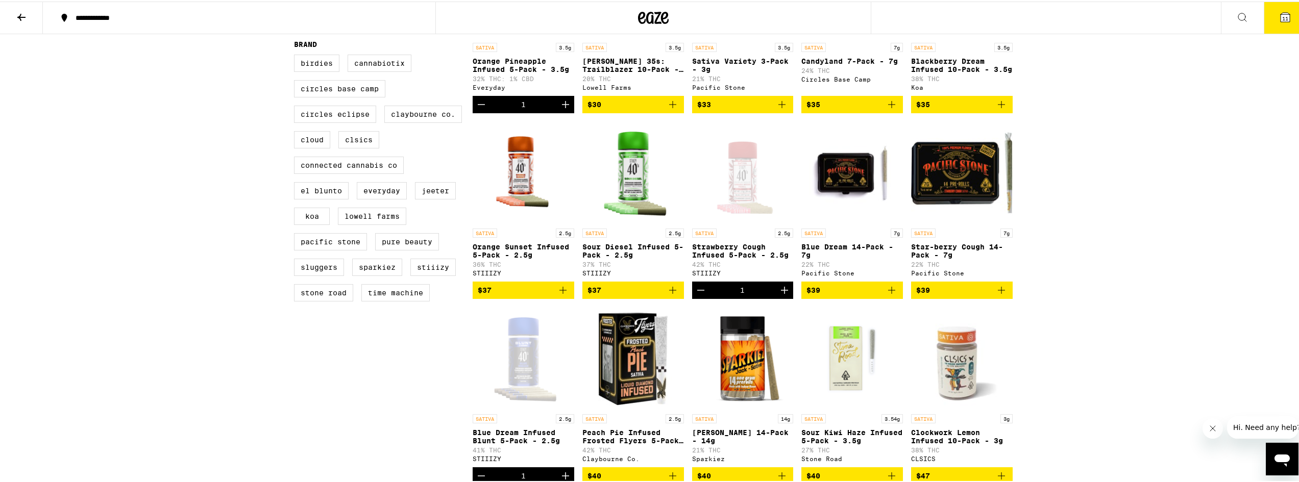
scroll to position [51, 0]
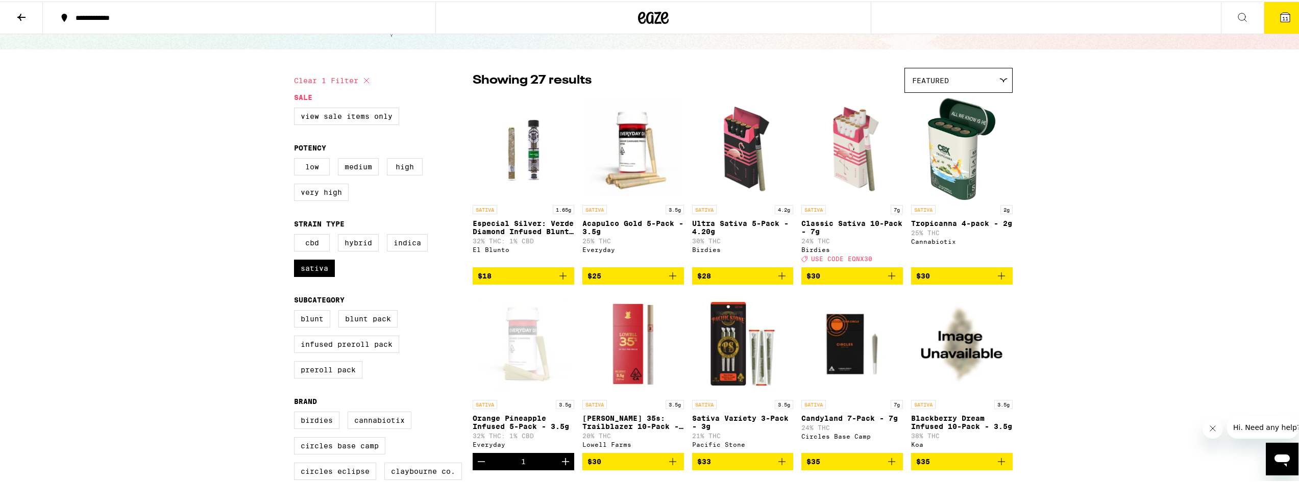
click at [25, 16] on icon at bounding box center [21, 16] width 12 height 12
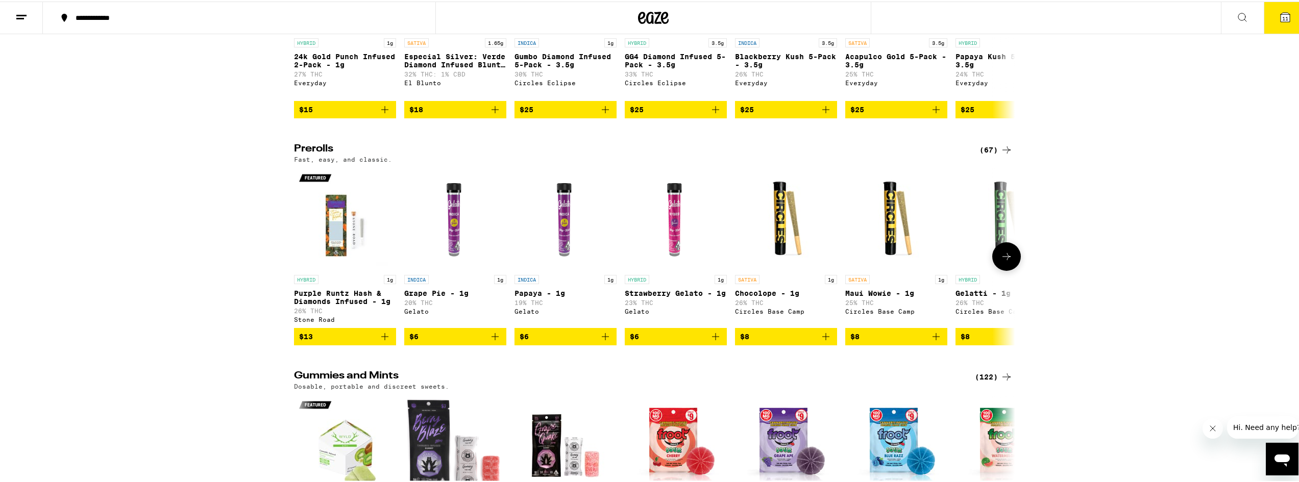
scroll to position [3216, 0]
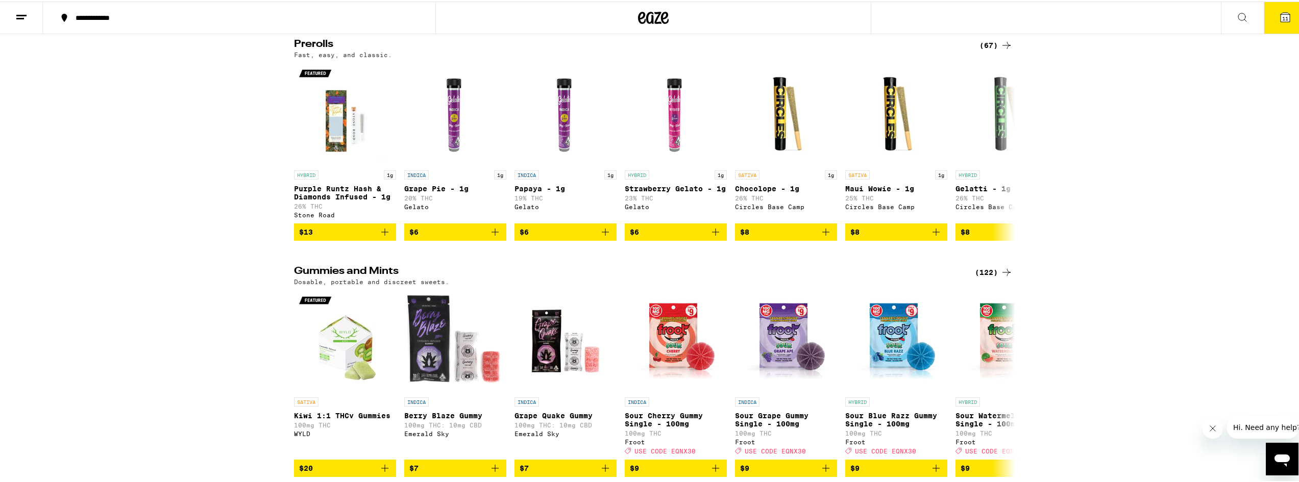
click at [989, 50] on div "(67)" at bounding box center [996, 44] width 33 height 12
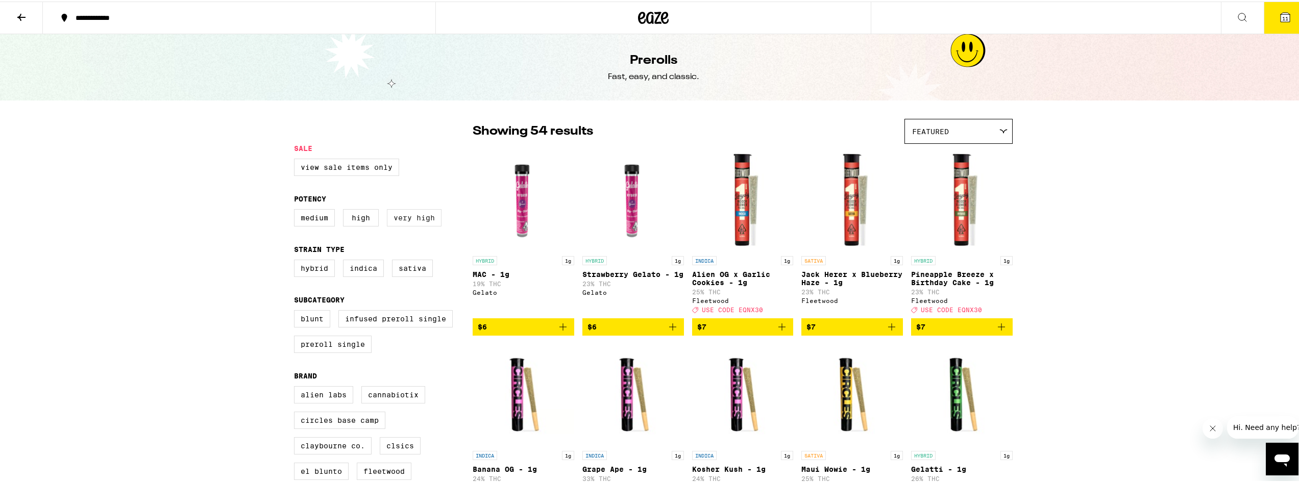
click at [406, 223] on label "Very High" at bounding box center [414, 216] width 55 height 17
click at [297, 210] on input "Very High" at bounding box center [296, 209] width 1 height 1
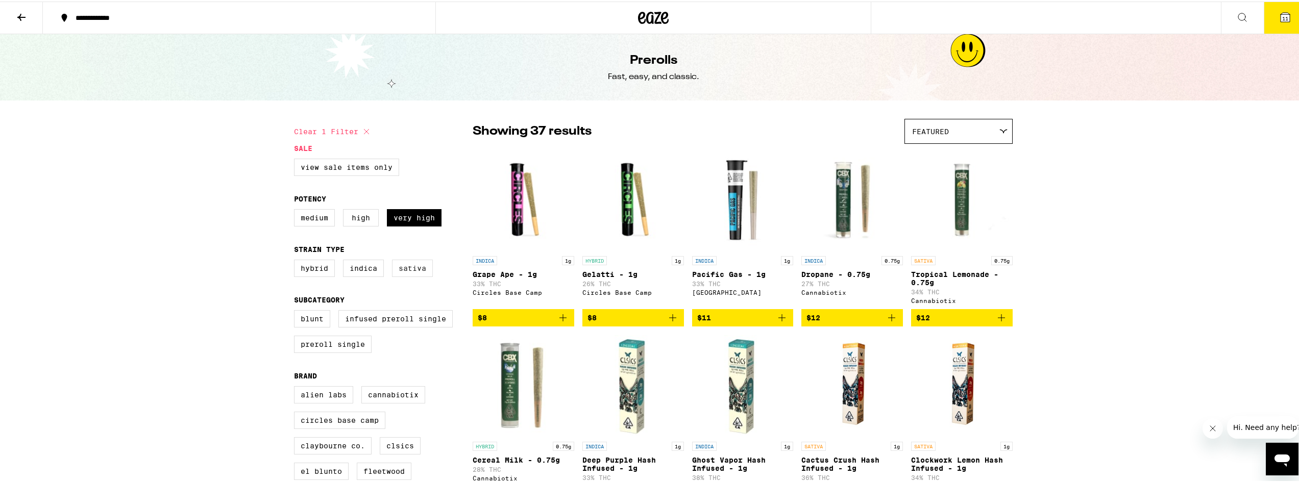
checkbox input "false"
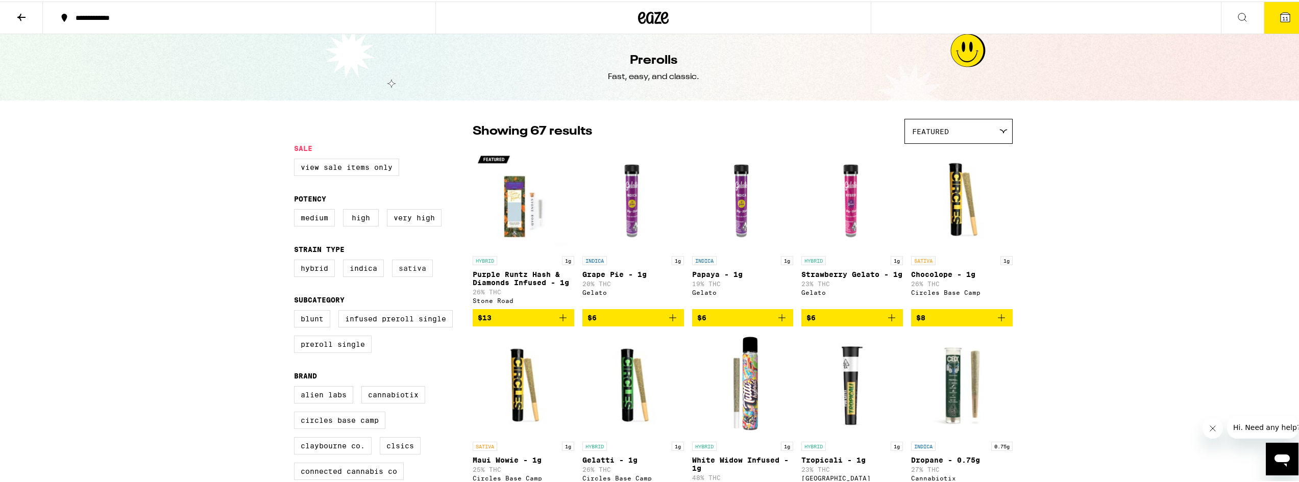
click at [410, 274] on label "Sativa" at bounding box center [412, 266] width 41 height 17
click at [297, 260] on input "Sativa" at bounding box center [296, 260] width 1 height 1
checkbox input "true"
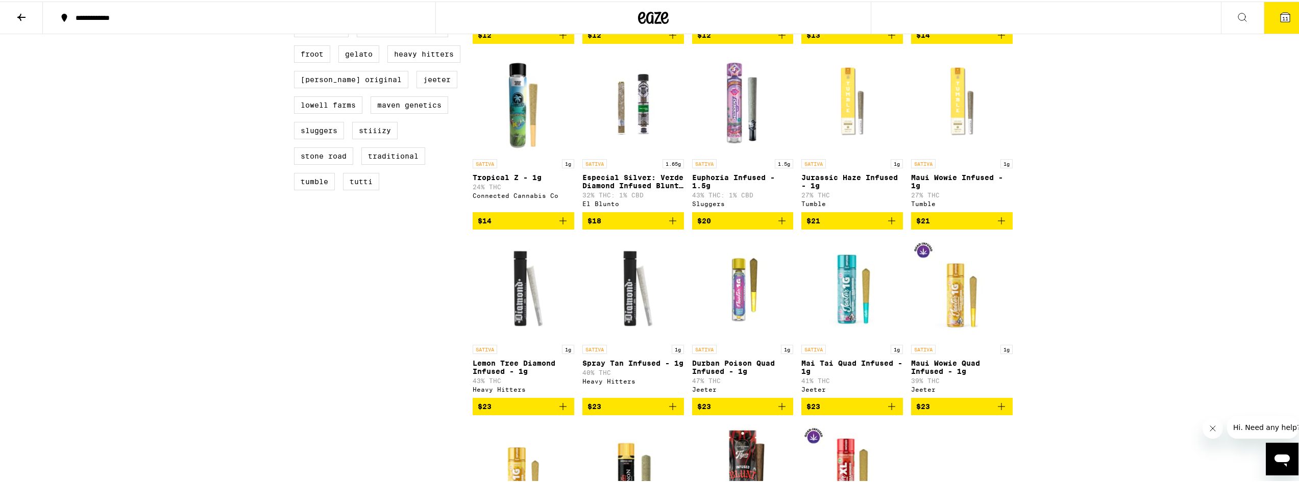
scroll to position [562, 0]
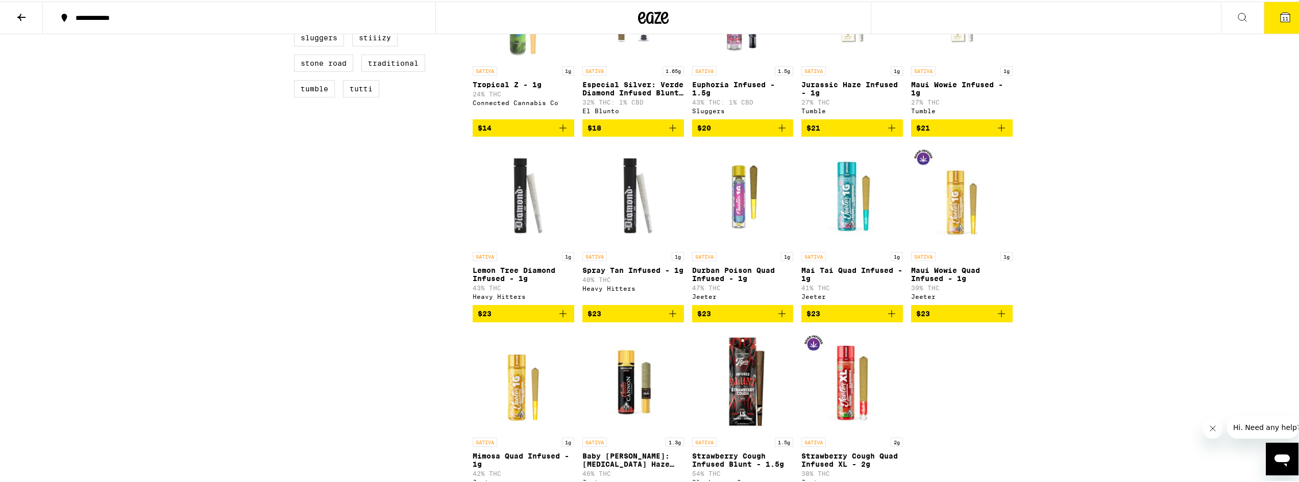
click at [782, 319] on icon "Add to bag" at bounding box center [782, 312] width 12 height 12
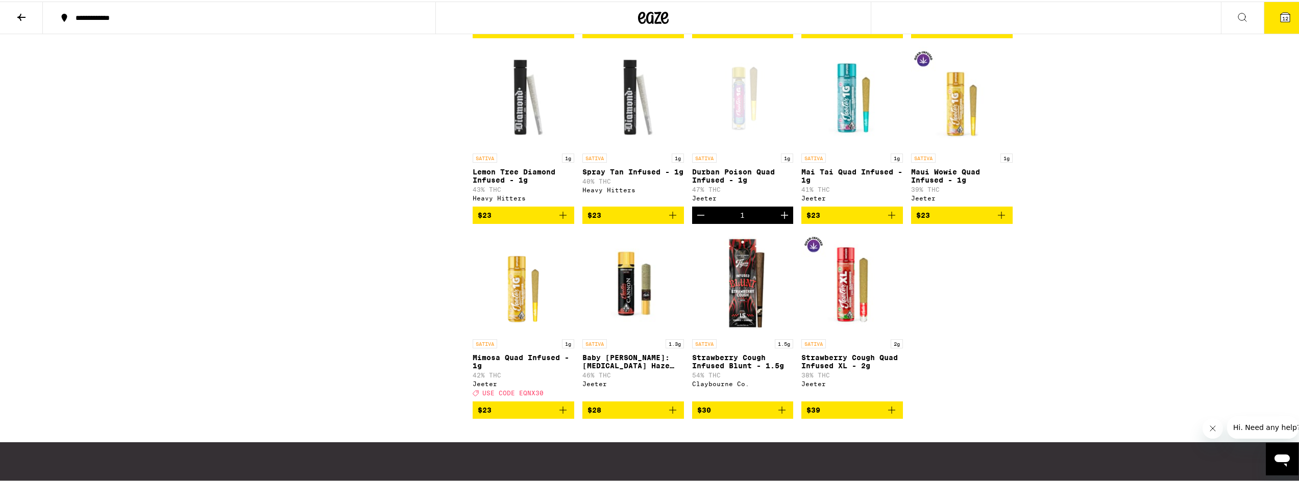
scroll to position [664, 0]
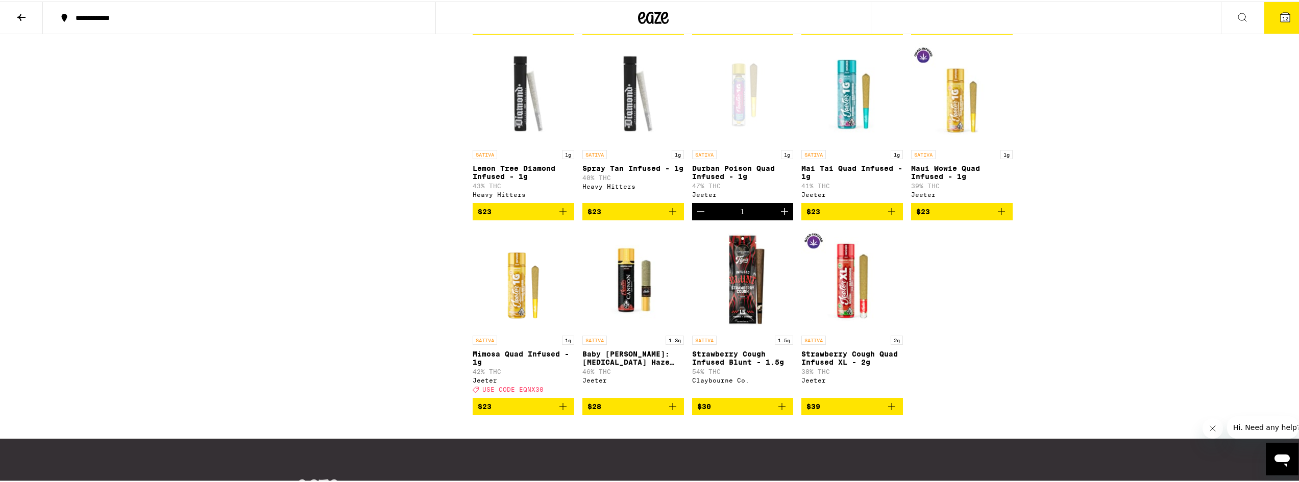
click at [557, 411] on icon "Add to bag" at bounding box center [563, 405] width 12 height 12
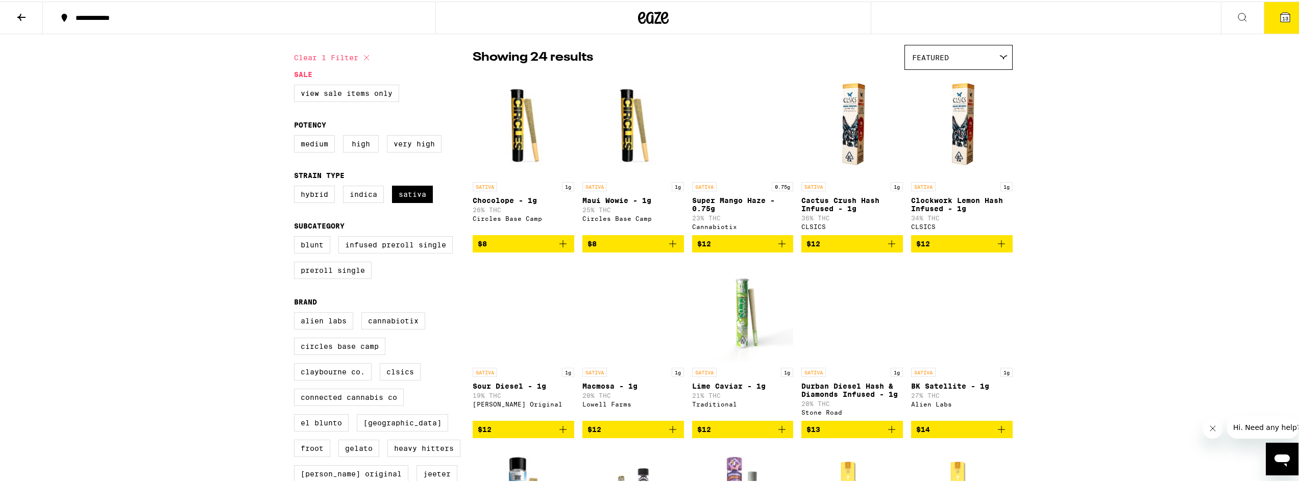
scroll to position [51, 0]
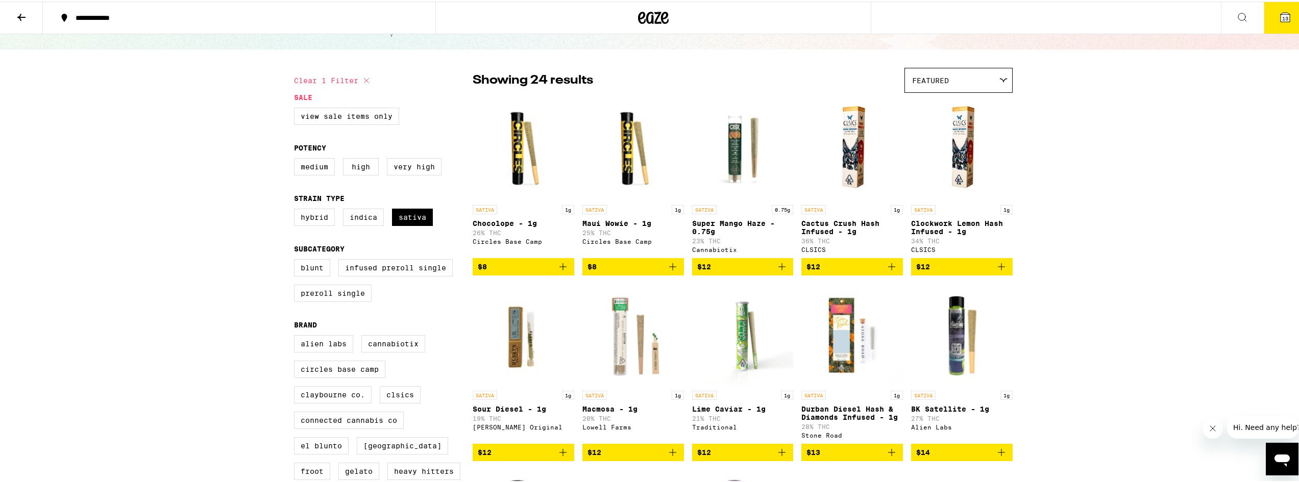
click at [1001, 269] on icon "Add to bag" at bounding box center [1001, 265] width 7 height 7
click at [893, 272] on icon "Add to bag" at bounding box center [892, 265] width 12 height 12
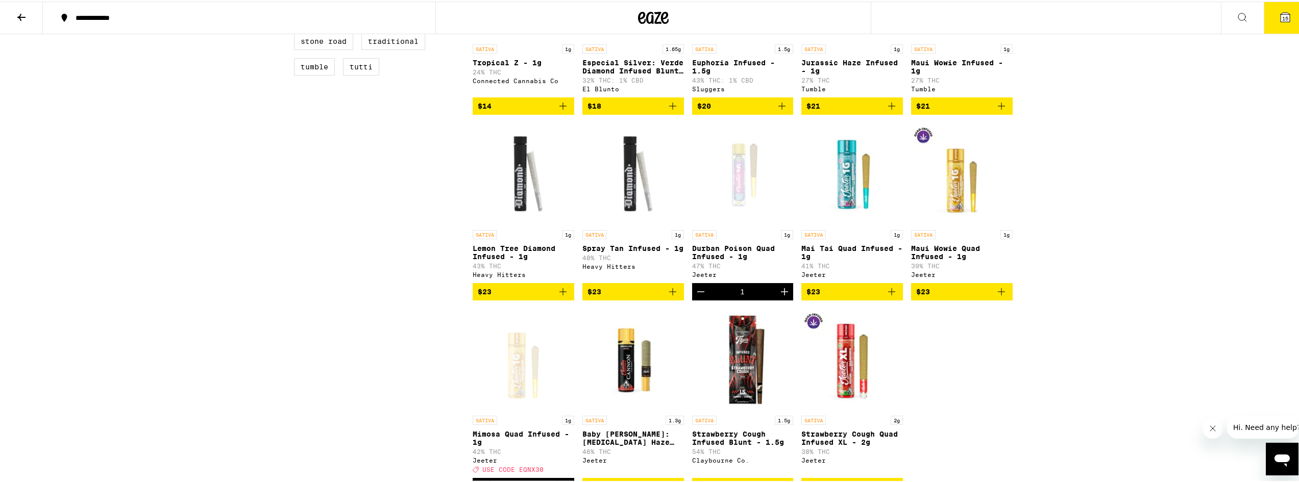
scroll to position [715, 0]
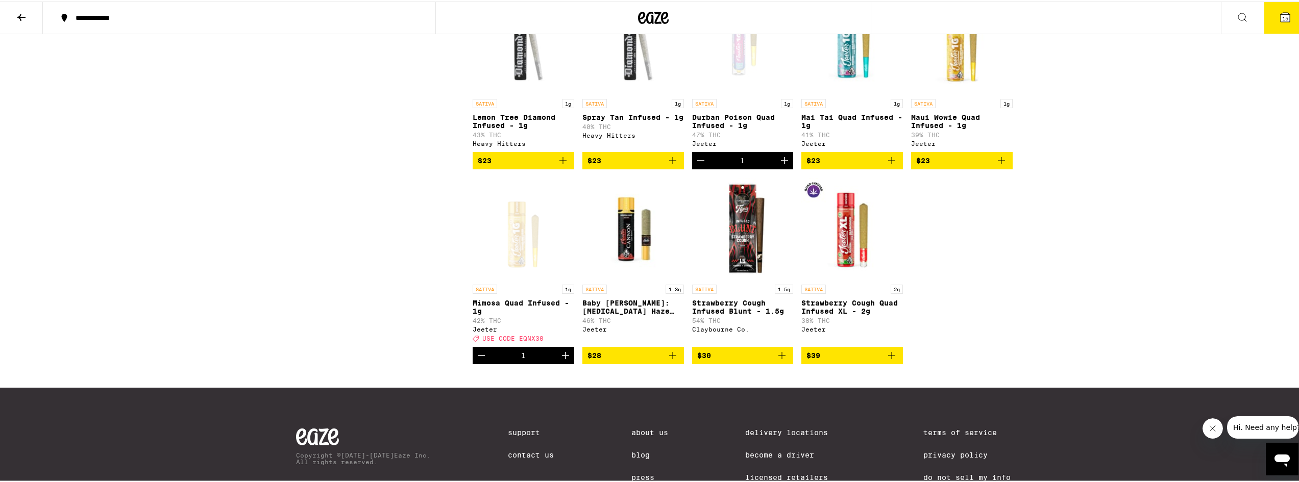
click at [1272, 10] on button "15" at bounding box center [1285, 17] width 43 height 32
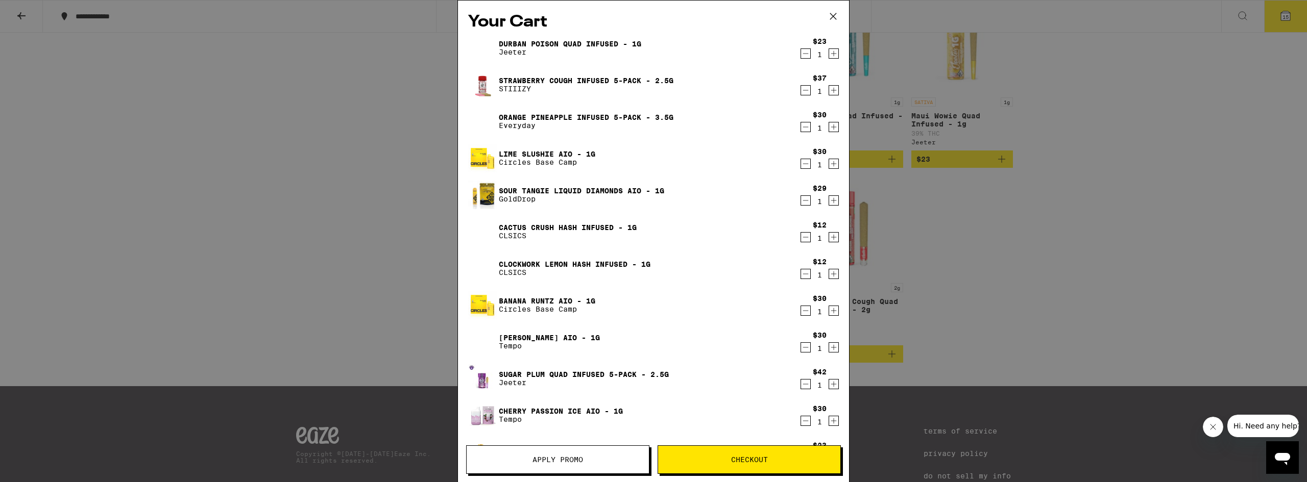
click at [561, 467] on button "Apply Promo" at bounding box center [557, 460] width 183 height 29
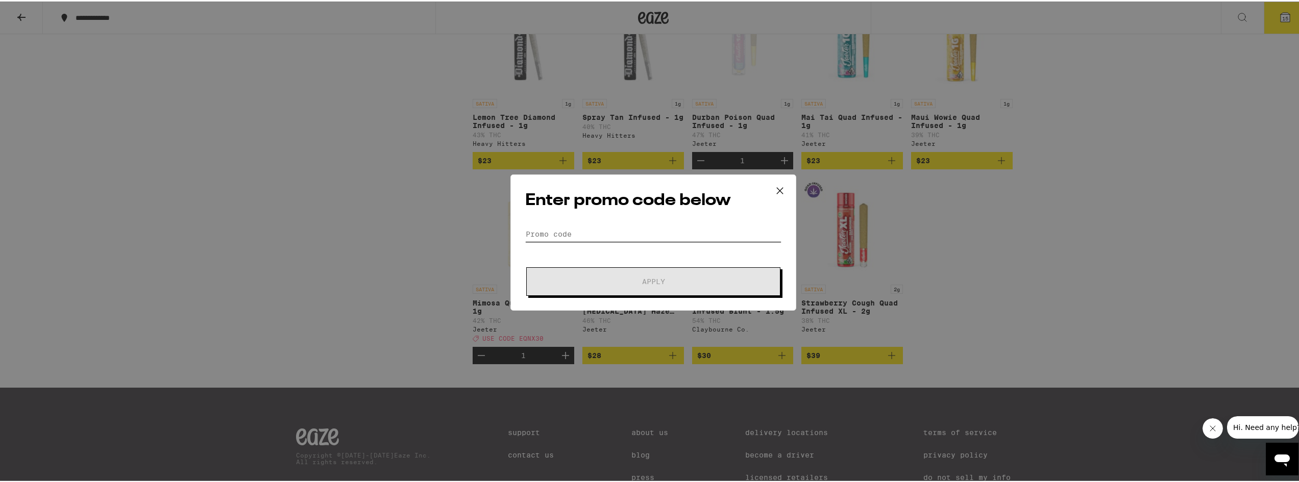
click at [583, 232] on input "Promo Code" at bounding box center [653, 232] width 256 height 15
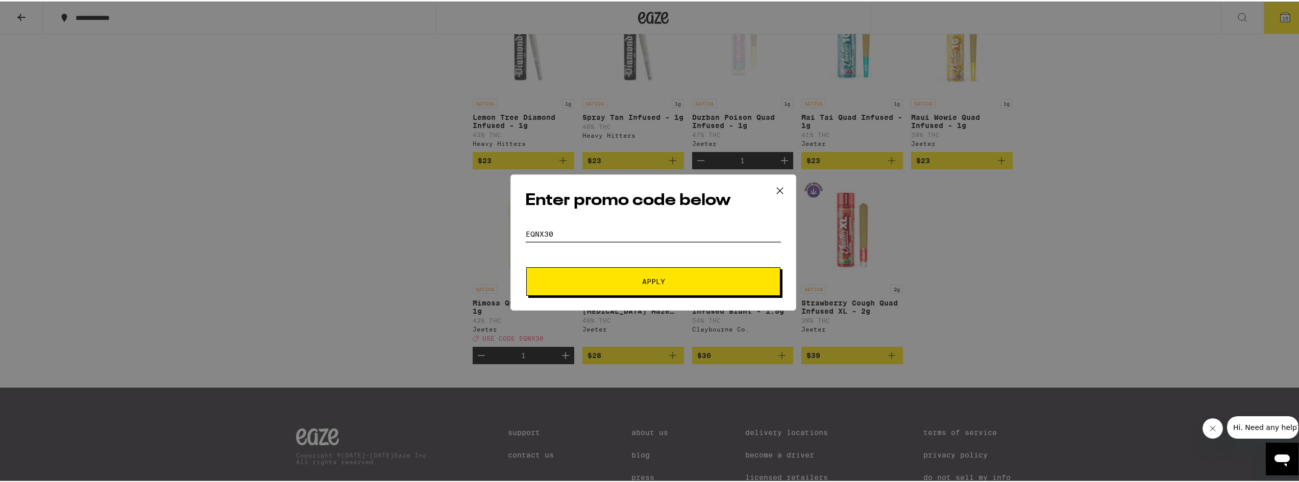
type input "eqnx30"
click at [616, 275] on button "Apply" at bounding box center [653, 280] width 254 height 29
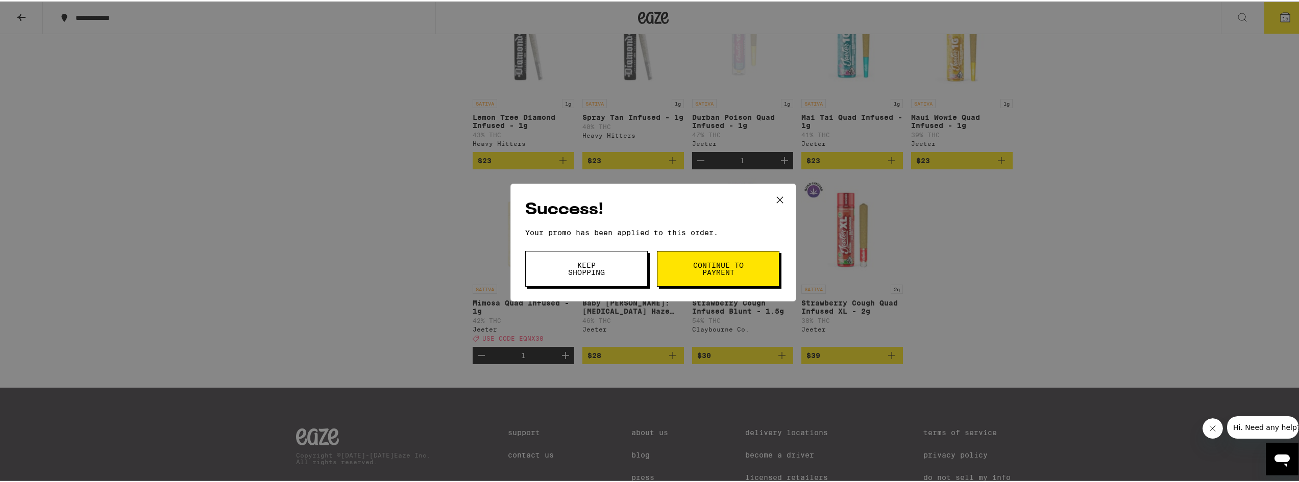
click at [693, 282] on button "Continue to payment" at bounding box center [718, 268] width 123 height 36
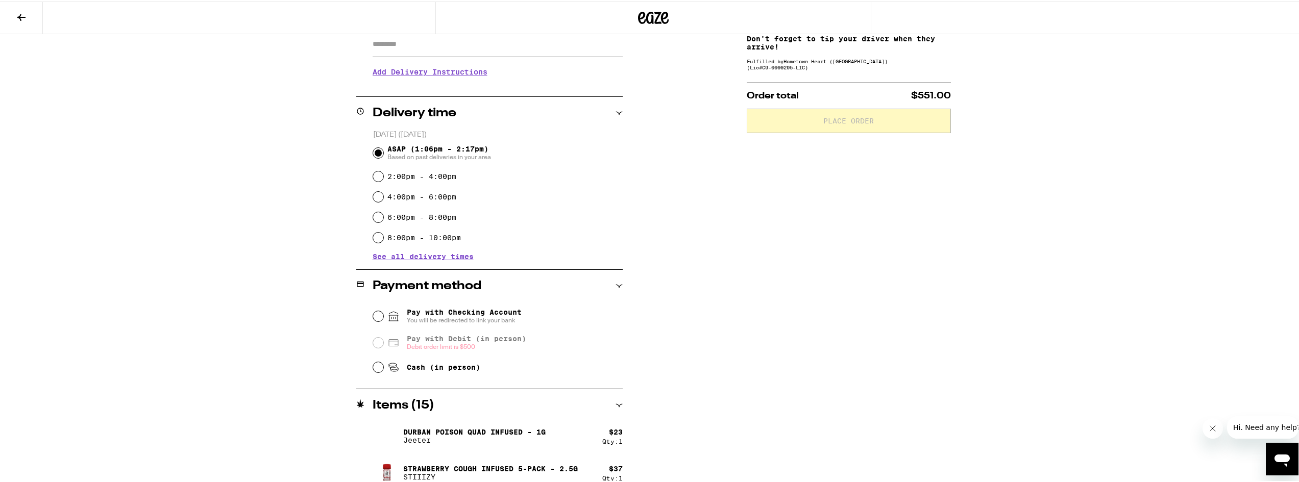
scroll to position [66, 0]
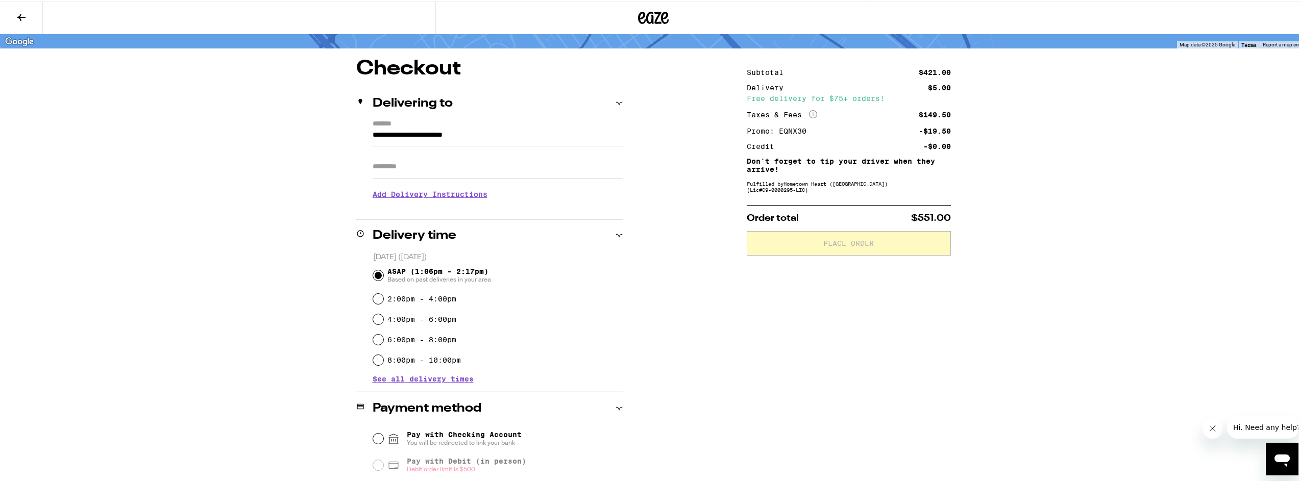
click at [20, 15] on icon at bounding box center [21, 15] width 8 height 7
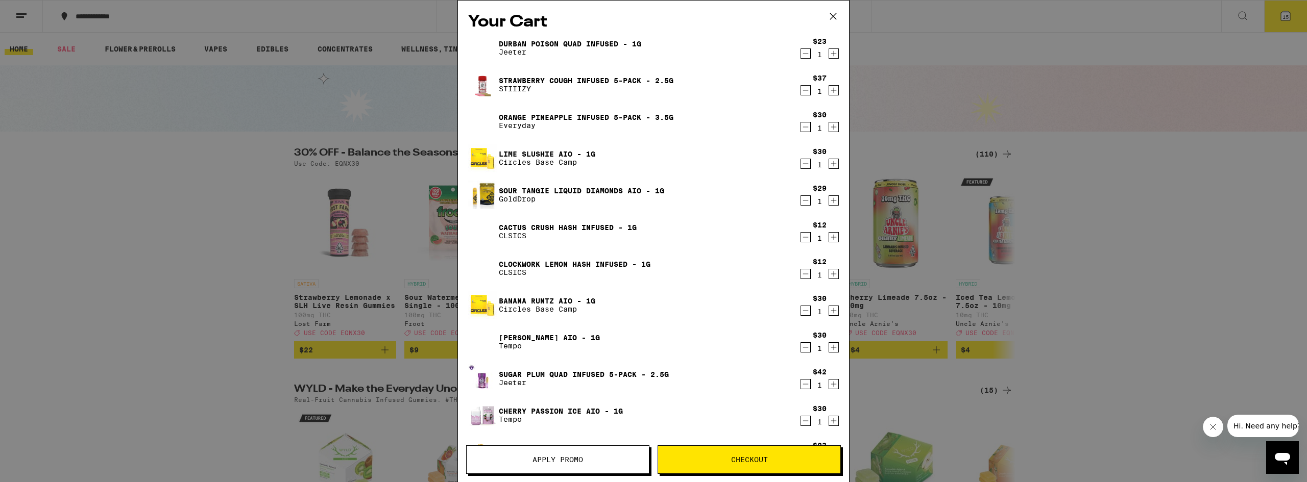
click at [831, 16] on icon at bounding box center [832, 16] width 15 height 15
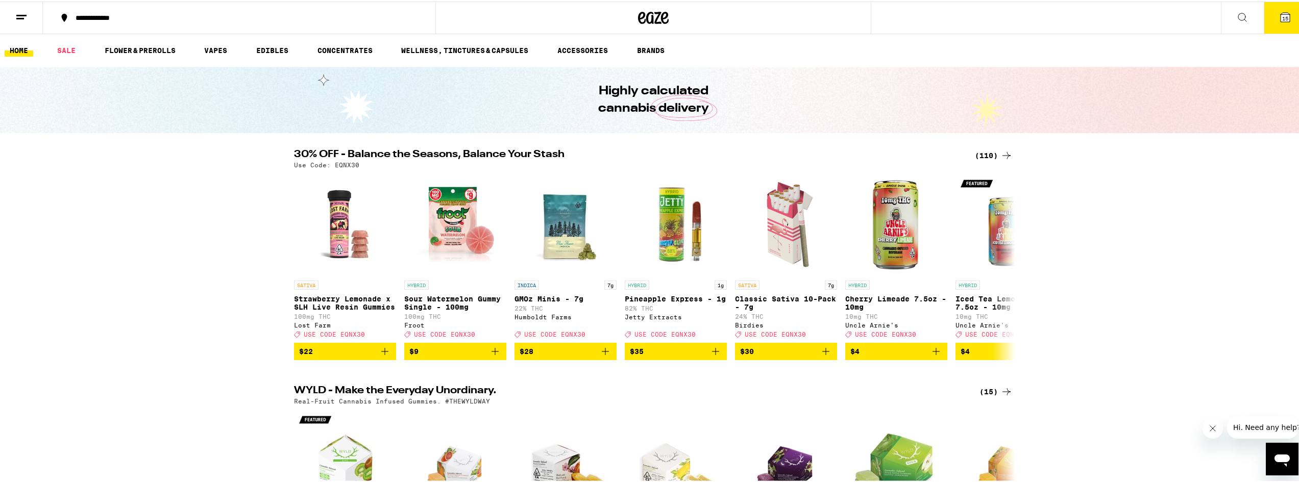
click at [1282, 18] on span "15" at bounding box center [1285, 17] width 6 height 6
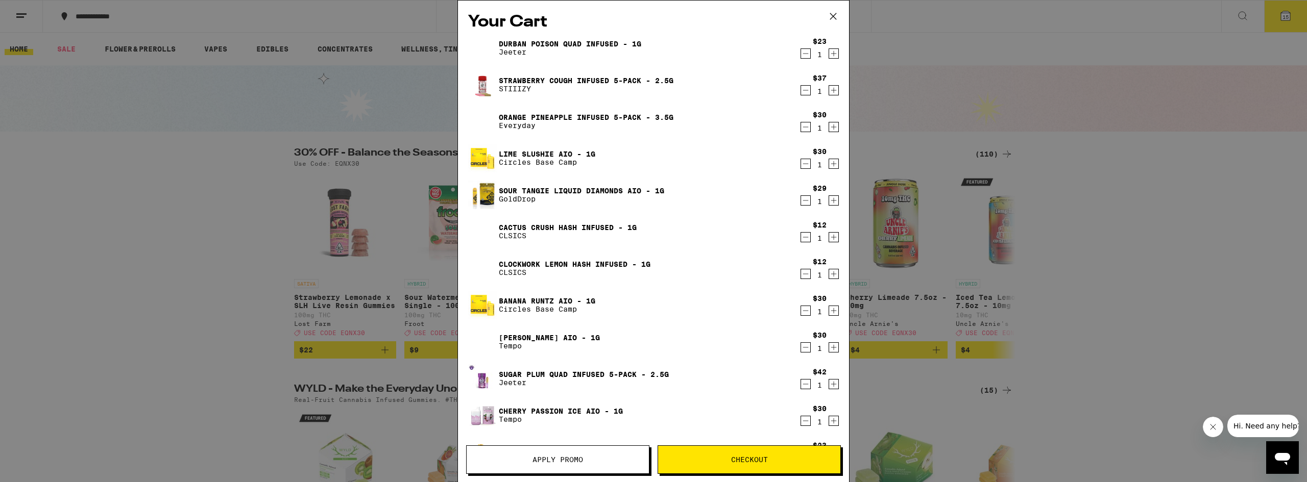
click at [801, 165] on icon "Decrement" at bounding box center [805, 164] width 9 height 12
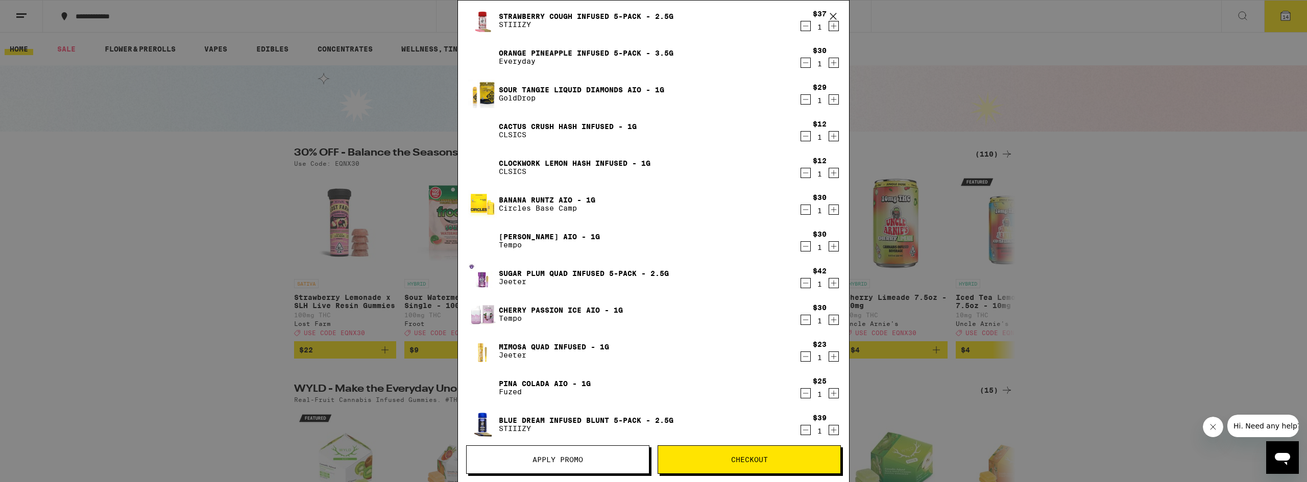
scroll to position [204, 0]
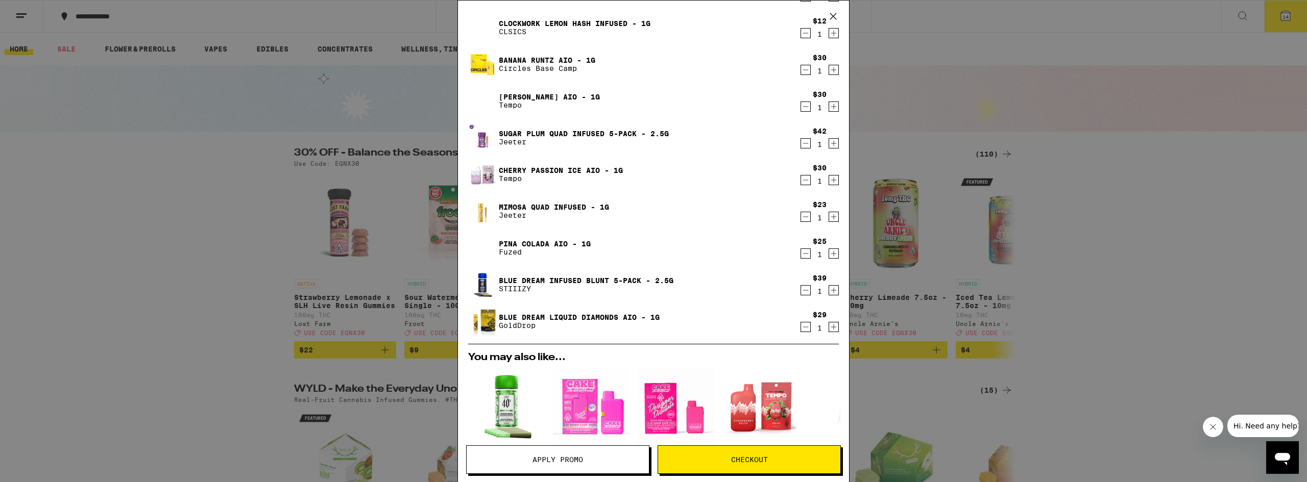
click at [801, 289] on icon "Decrement" at bounding box center [805, 290] width 9 height 12
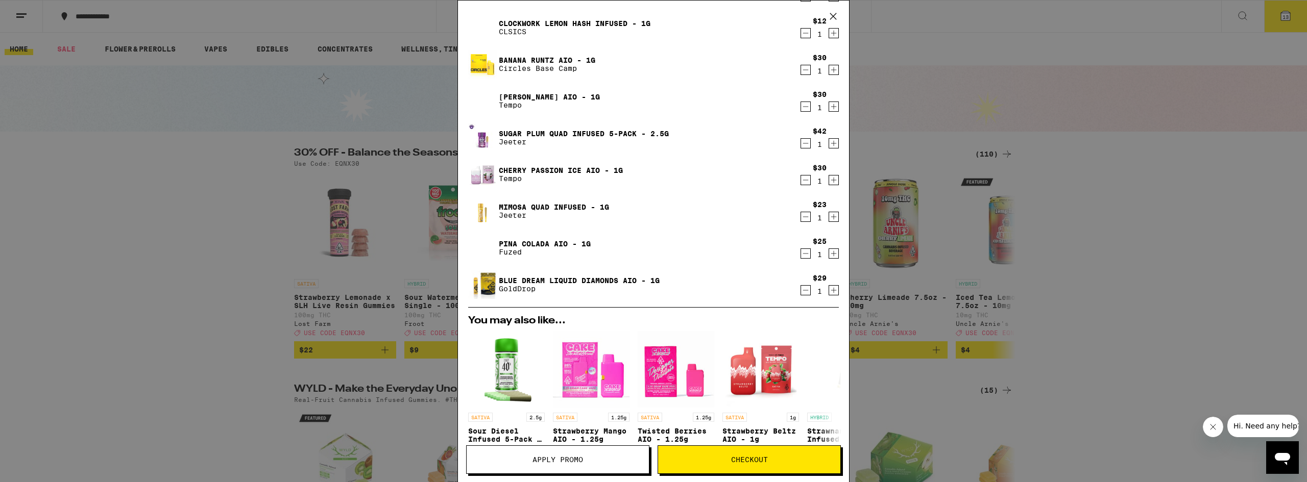
click at [829, 38] on icon "Increment" at bounding box center [833, 33] width 9 height 12
click at [549, 466] on button "Apply Promo" at bounding box center [557, 460] width 183 height 29
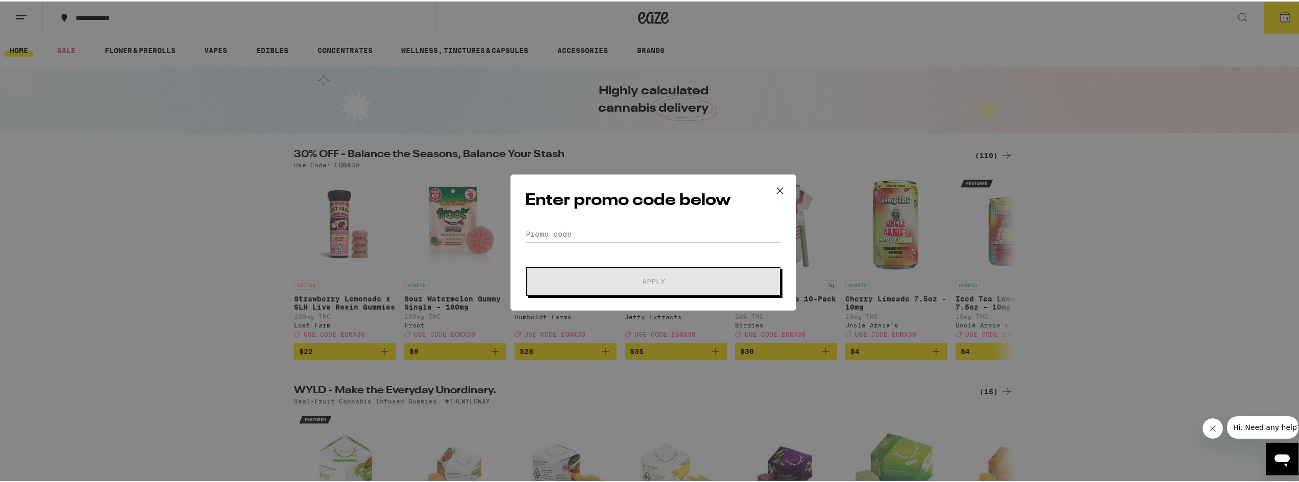
click at [562, 235] on input "Promo Code" at bounding box center [653, 232] width 256 height 15
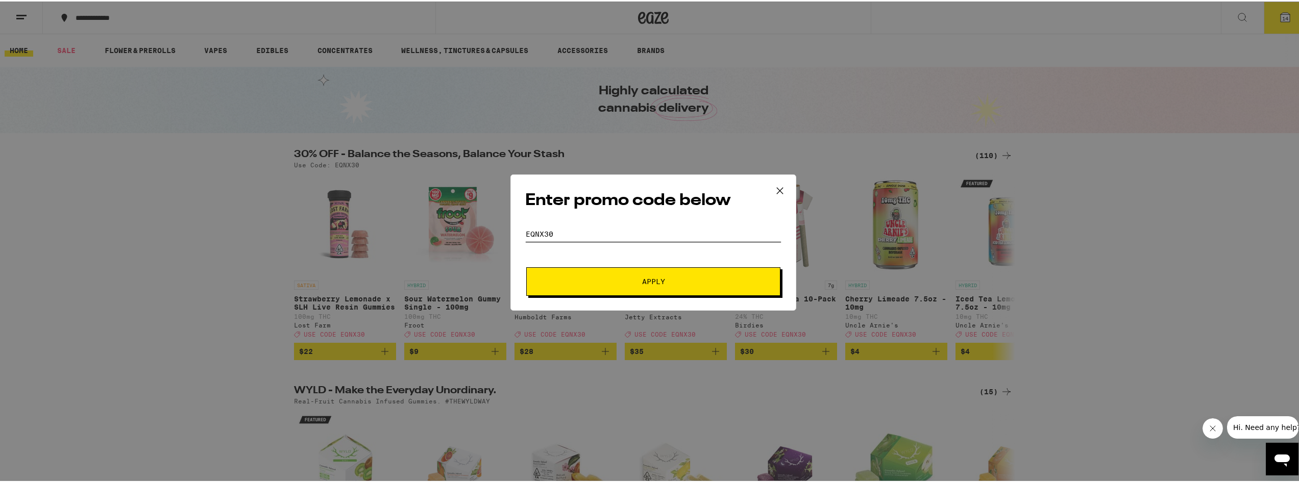
type input "eqnx30"
click at [611, 283] on span "Apply" at bounding box center [654, 280] width 184 height 7
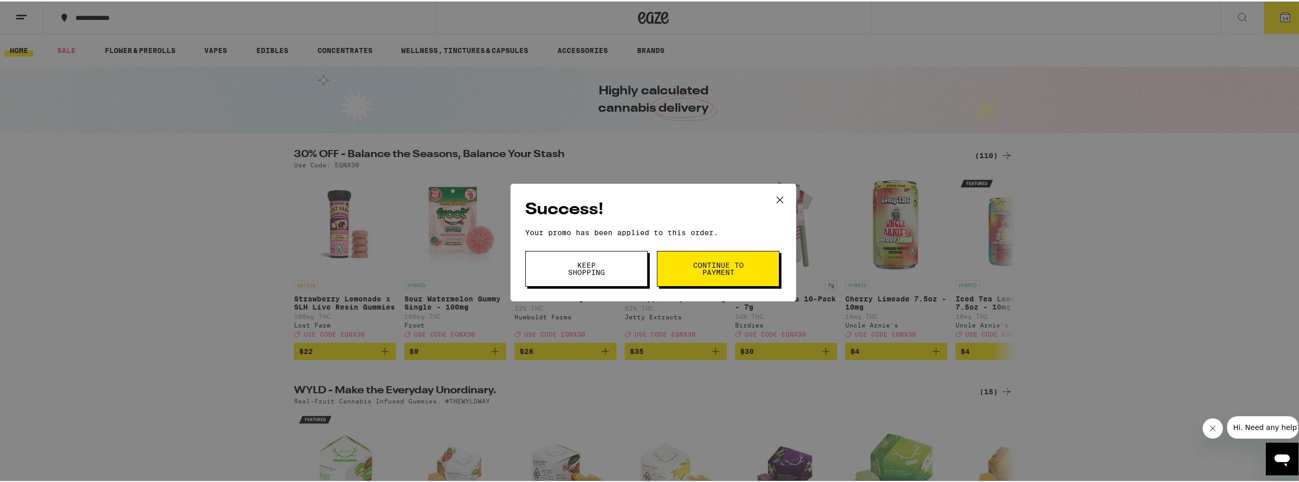
click at [684, 269] on button "Continue to payment" at bounding box center [718, 268] width 123 height 36
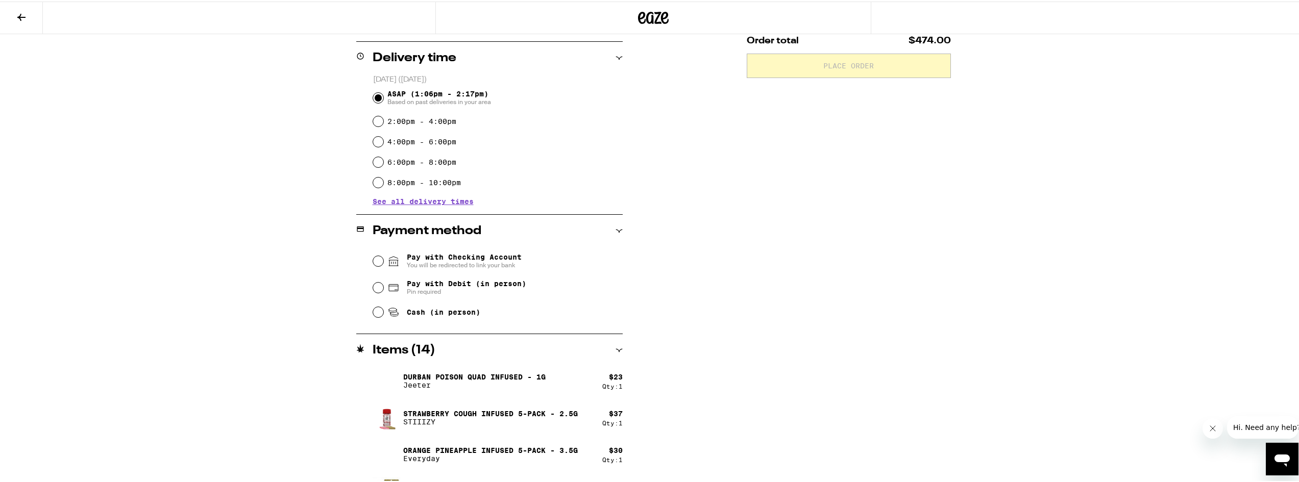
scroll to position [153, 0]
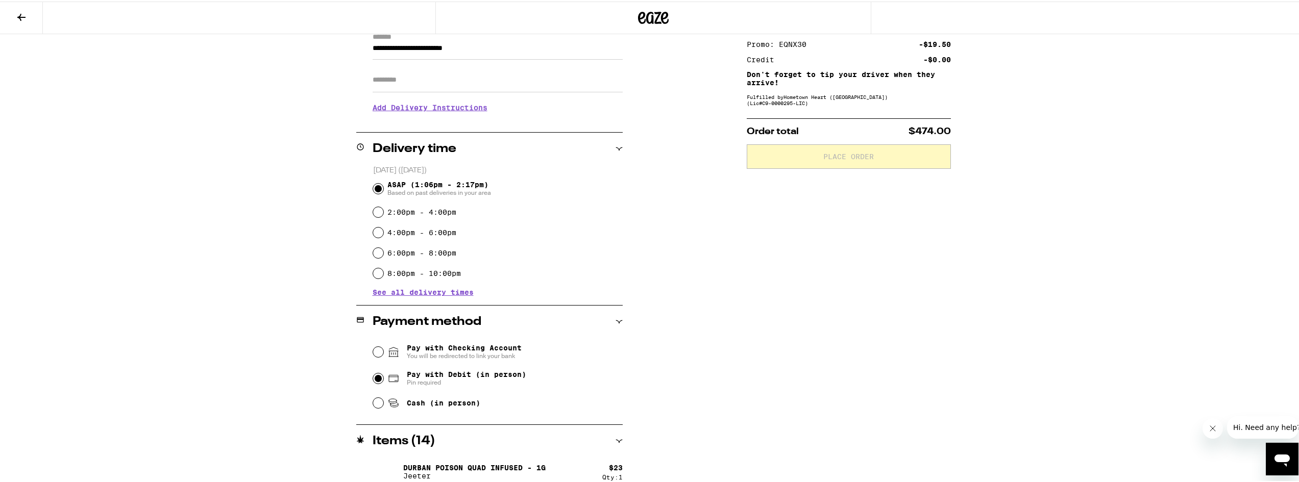
click at [376, 381] on input "Pay with Debit (in person) Pin required" at bounding box center [378, 377] width 10 height 10
radio input "true"
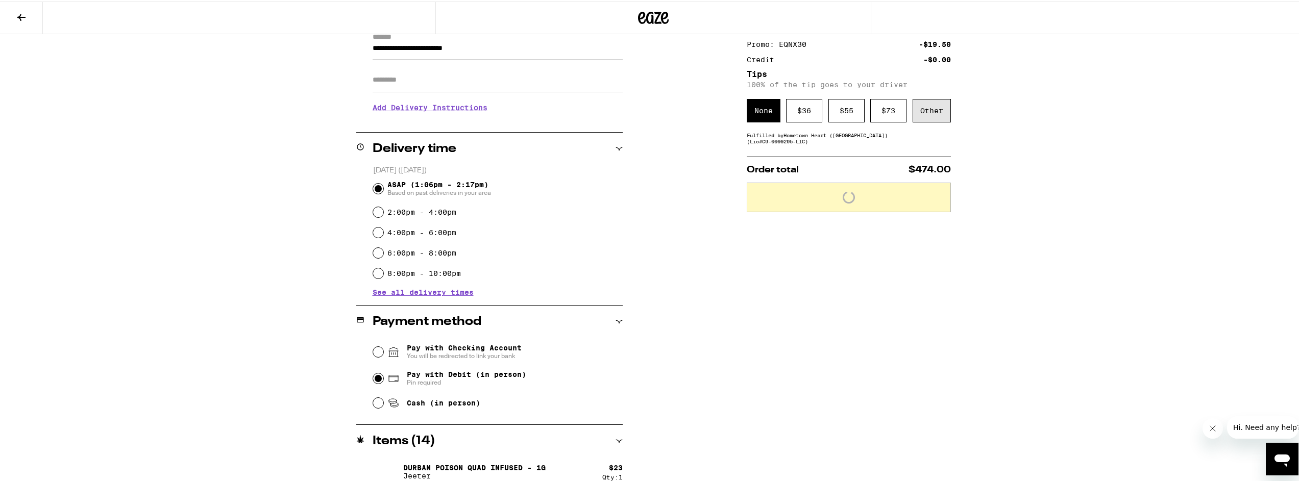
click at [921, 118] on div "Other" at bounding box center [932, 109] width 38 height 23
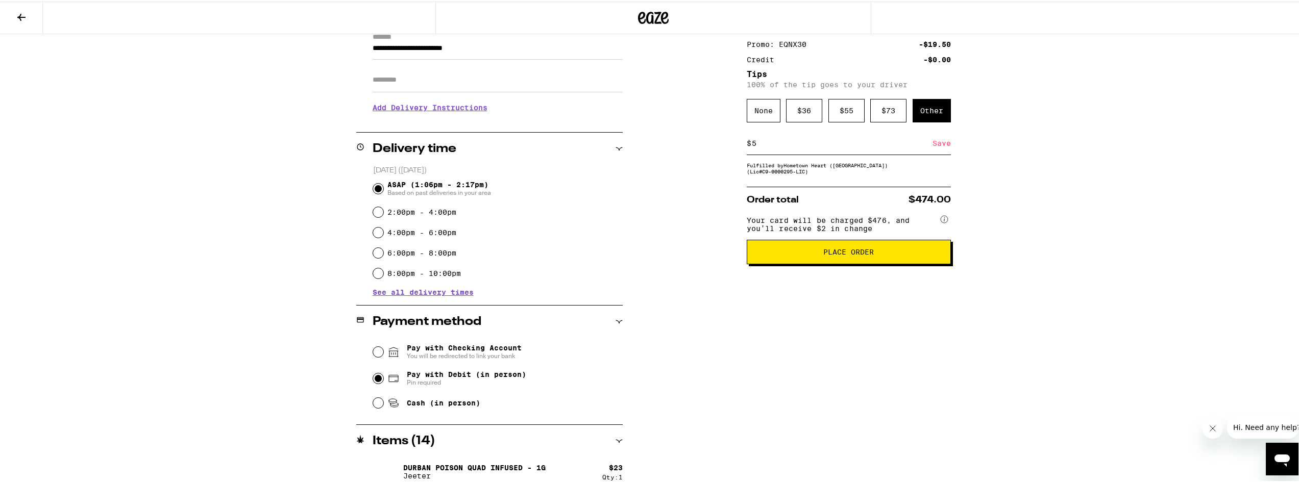
type input "5"
click at [936, 142] on div "Save" at bounding box center [942, 142] width 18 height 22
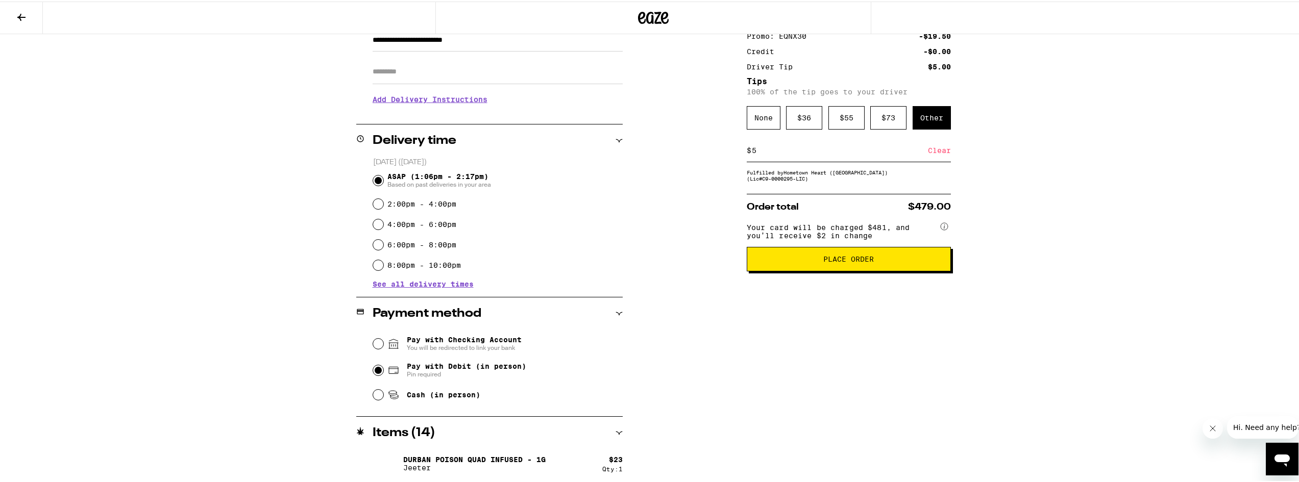
scroll to position [146, 0]
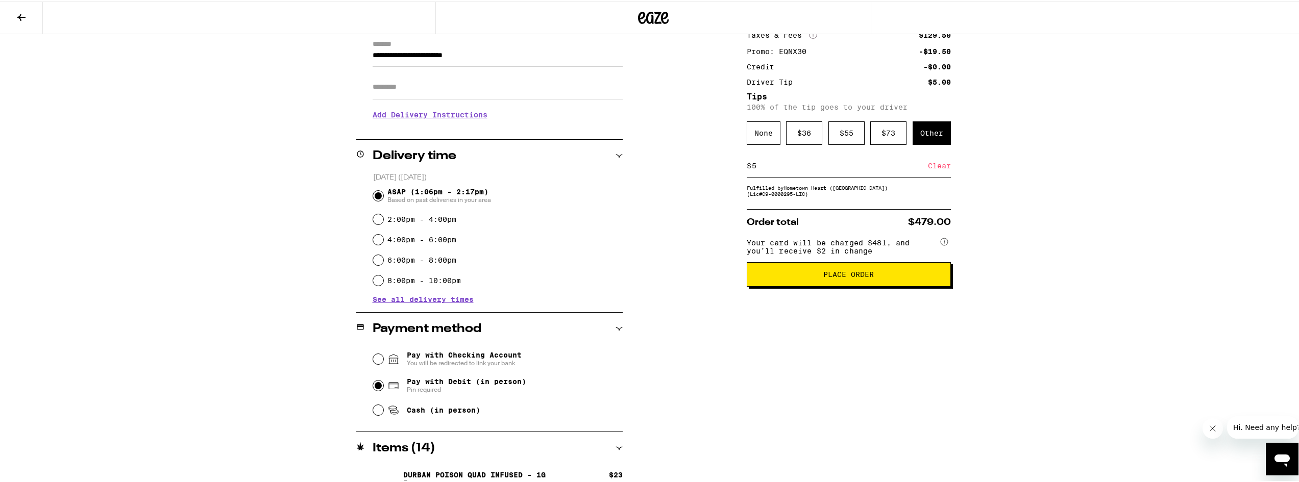
click at [837, 285] on button "Place Order" at bounding box center [849, 273] width 204 height 25
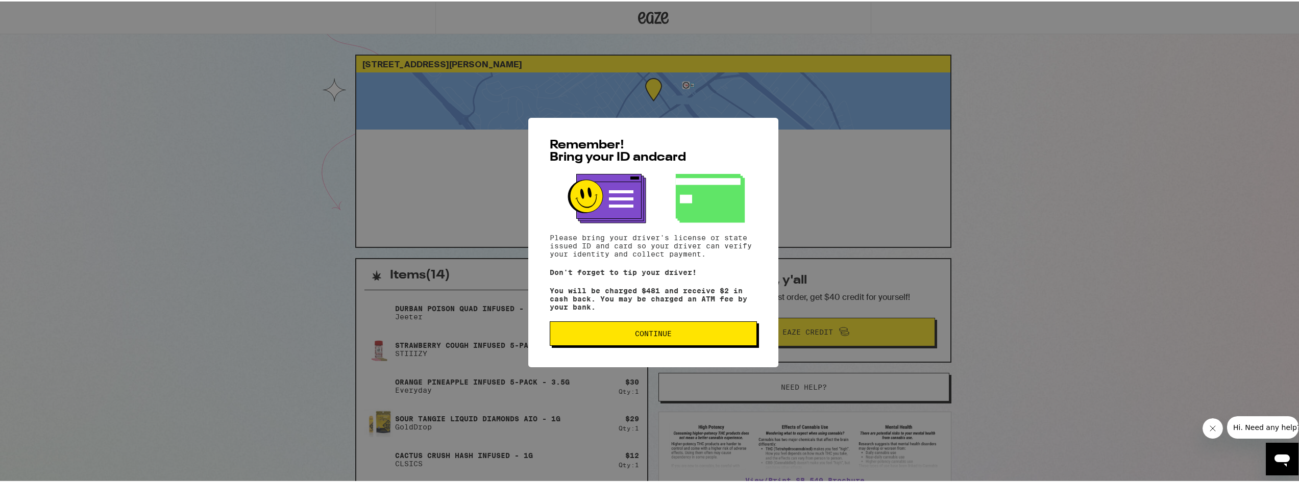
click at [667, 343] on button "Continue" at bounding box center [653, 332] width 207 height 25
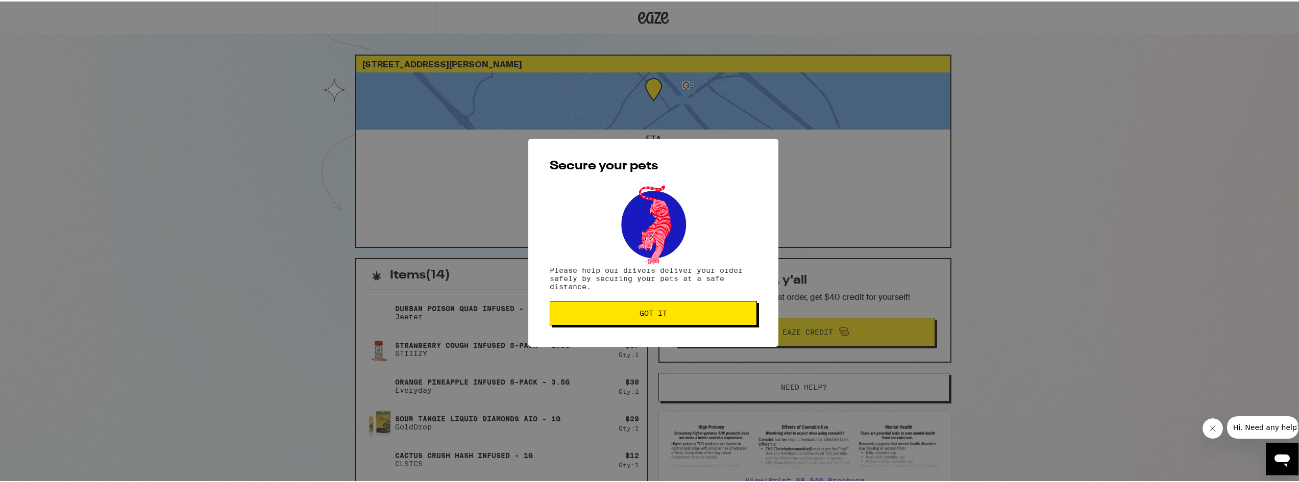
click at [659, 318] on button "Got it" at bounding box center [653, 312] width 207 height 25
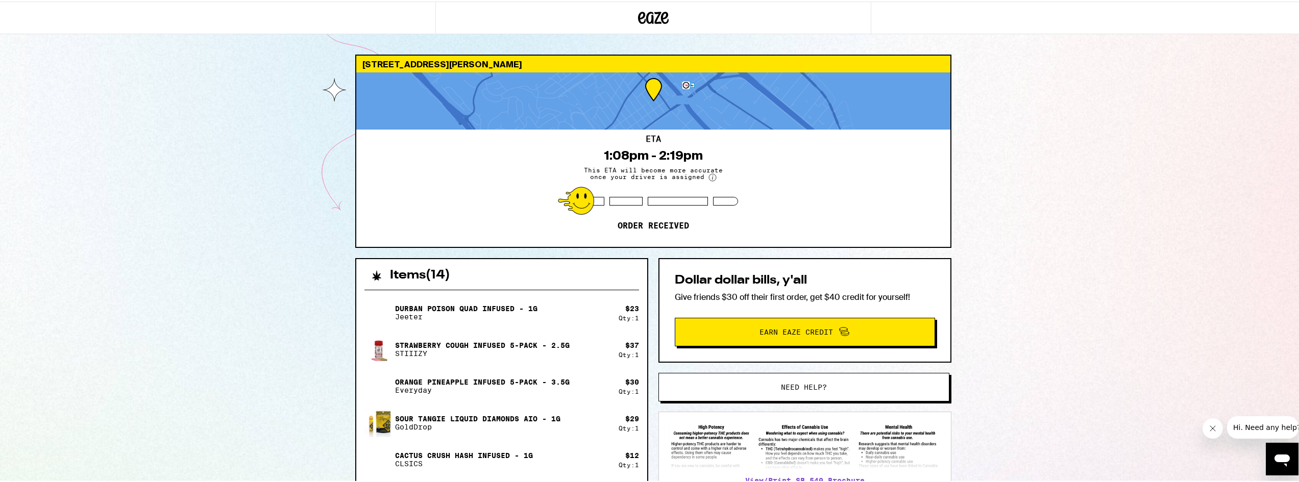
click at [657, 11] on icon at bounding box center [653, 16] width 15 height 12
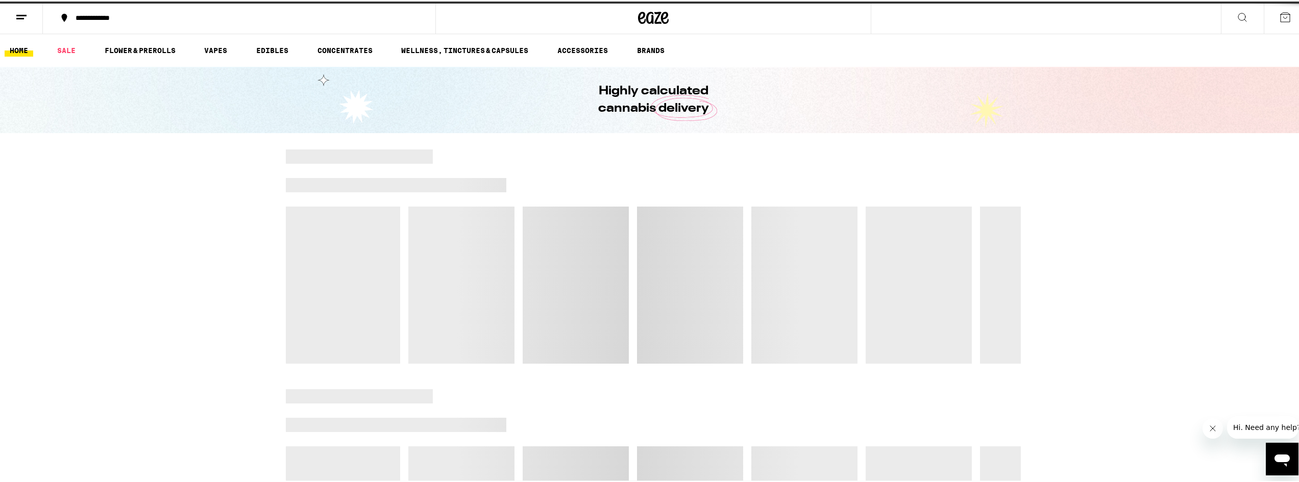
click at [24, 12] on icon at bounding box center [21, 16] width 12 height 12
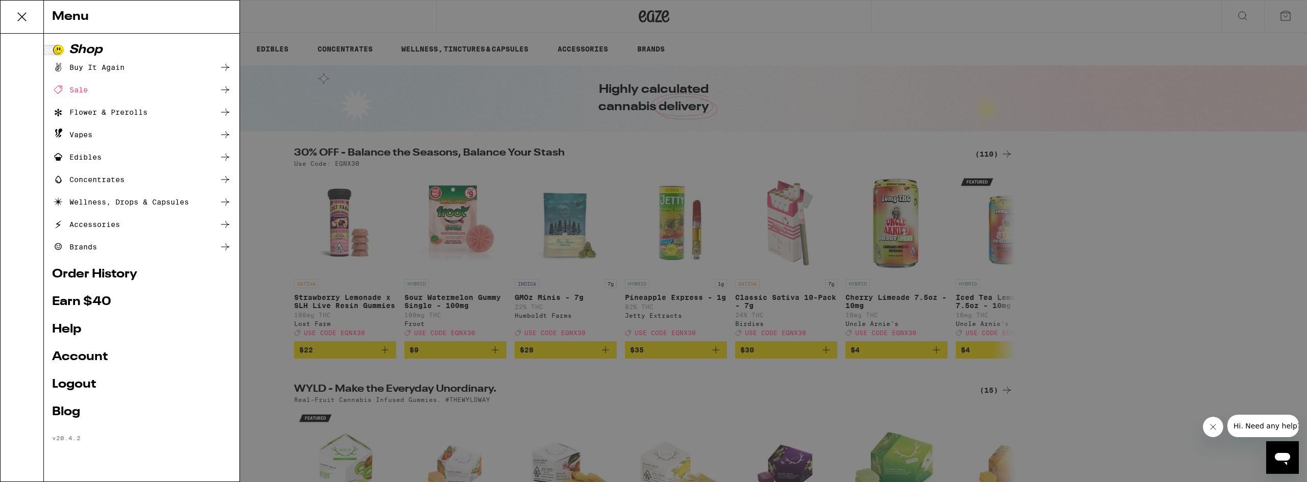
click at [79, 384] on link "Logout" at bounding box center [141, 385] width 179 height 12
